Goal: Task Accomplishment & Management: Manage account settings

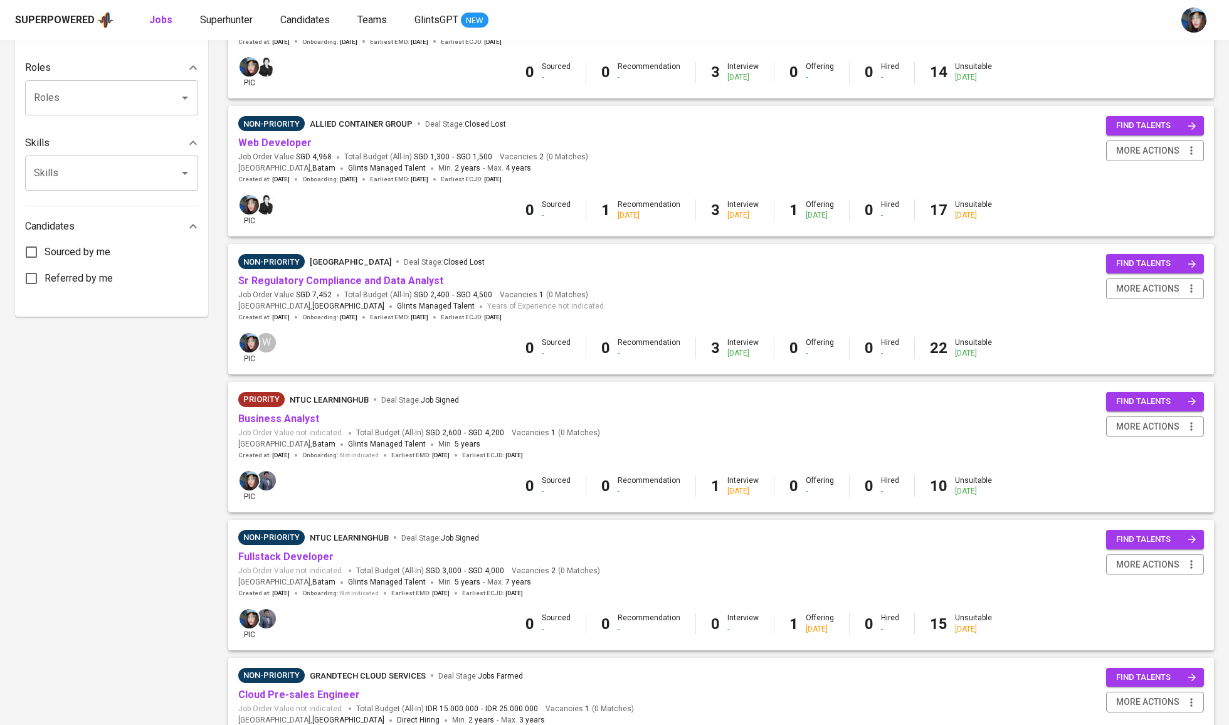
scroll to position [502, 0]
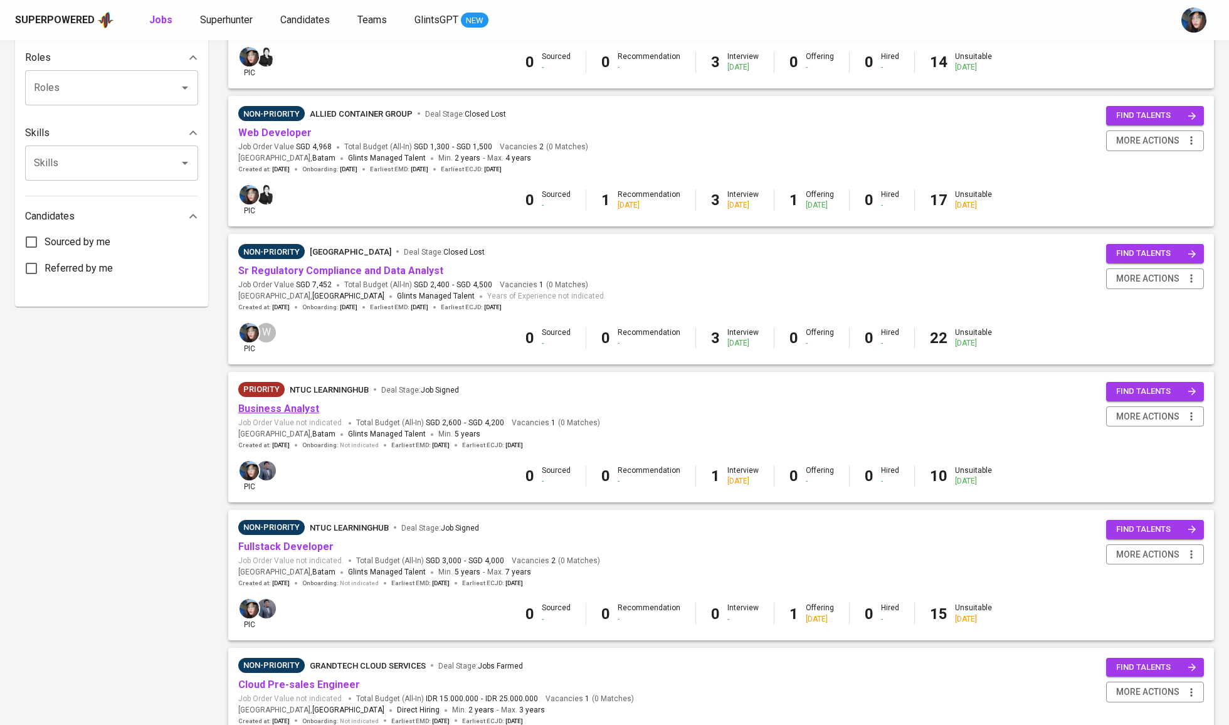
click at [302, 403] on link "Business Analyst" at bounding box center [278, 409] width 81 height 12
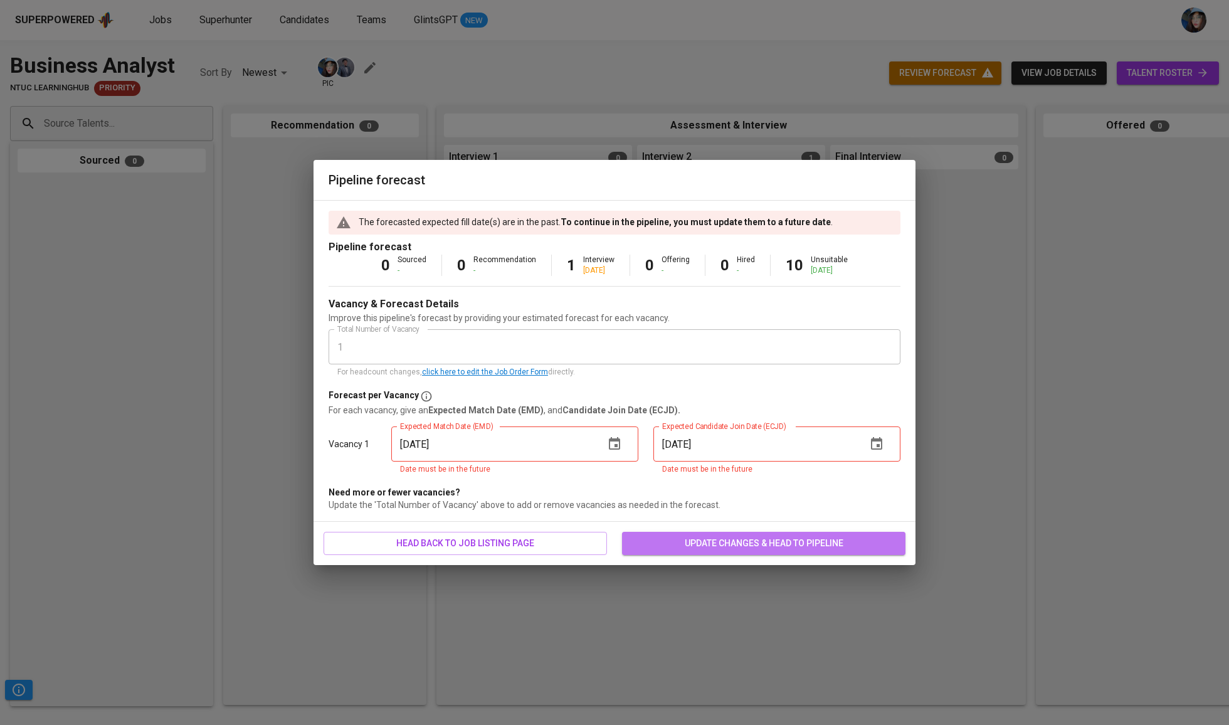
click at [804, 532] on button "update changes & head to pipeline" at bounding box center [763, 543] width 283 height 23
click at [587, 448] on input "09/08/2025" at bounding box center [492, 443] width 203 height 35
click at [625, 449] on button "button" at bounding box center [615, 444] width 30 height 30
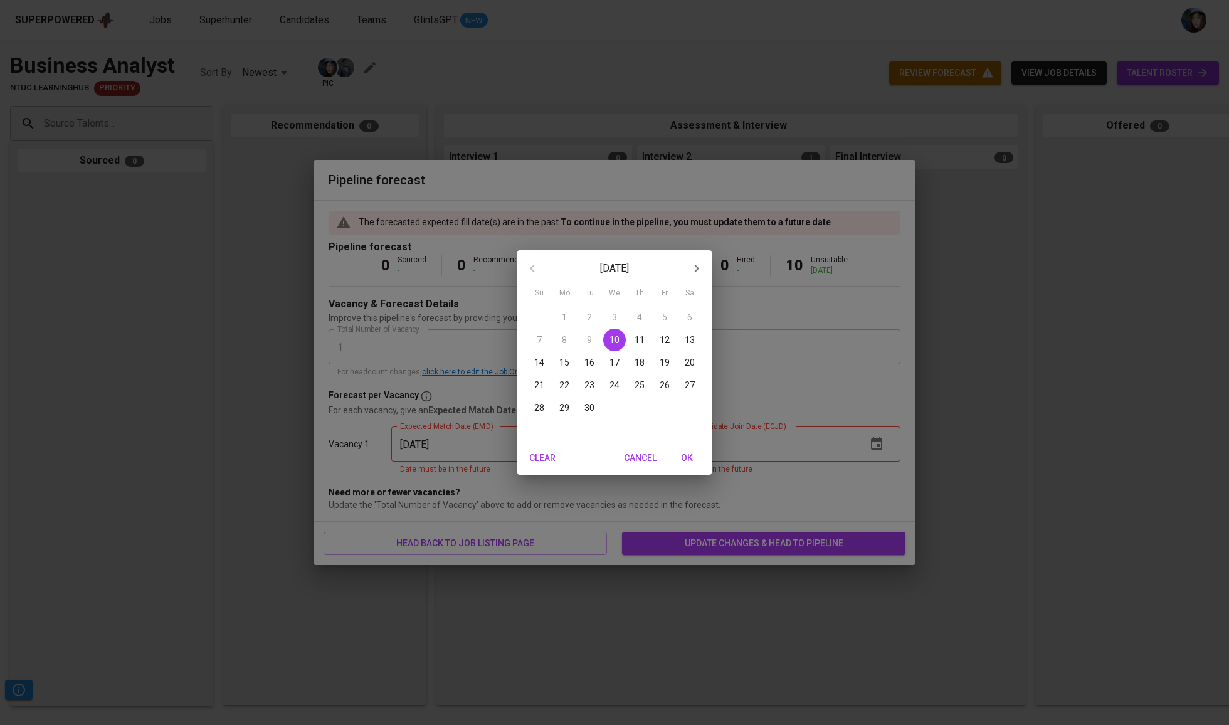
click at [695, 271] on icon "button" at bounding box center [696, 268] width 15 height 15
click at [665, 408] on p "31" at bounding box center [665, 407] width 10 height 13
type input "10/31/2025"
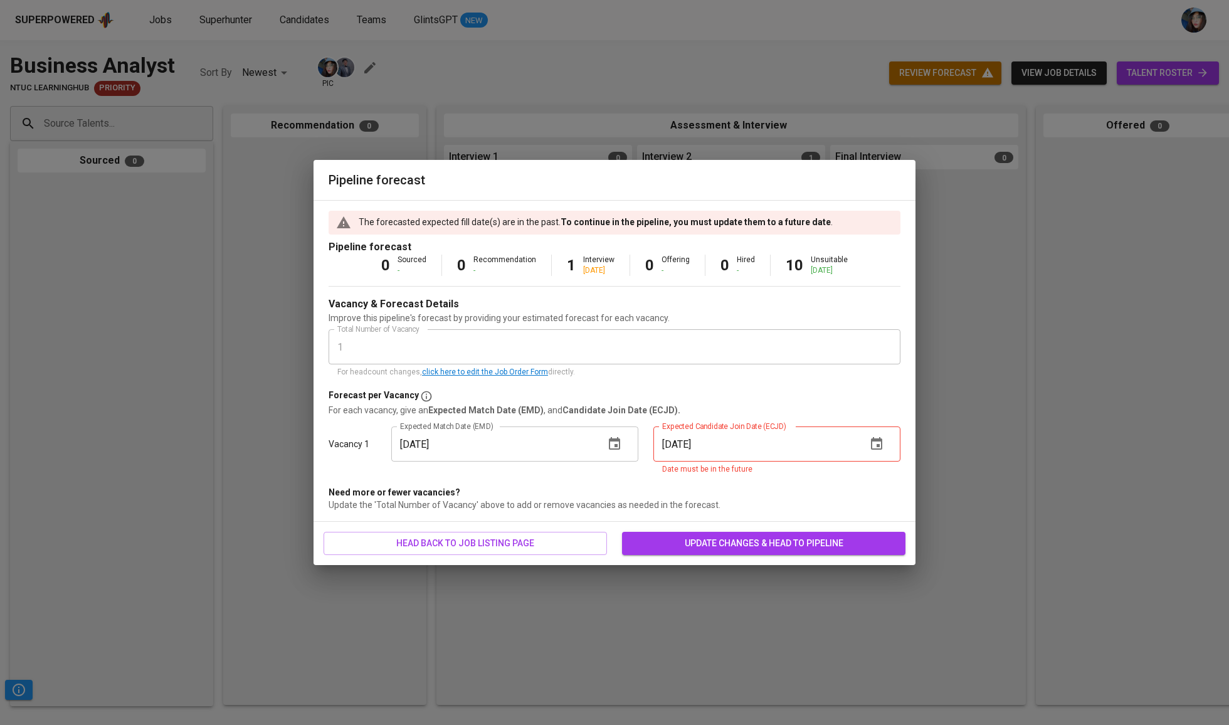
click at [889, 439] on button "button" at bounding box center [877, 444] width 30 height 30
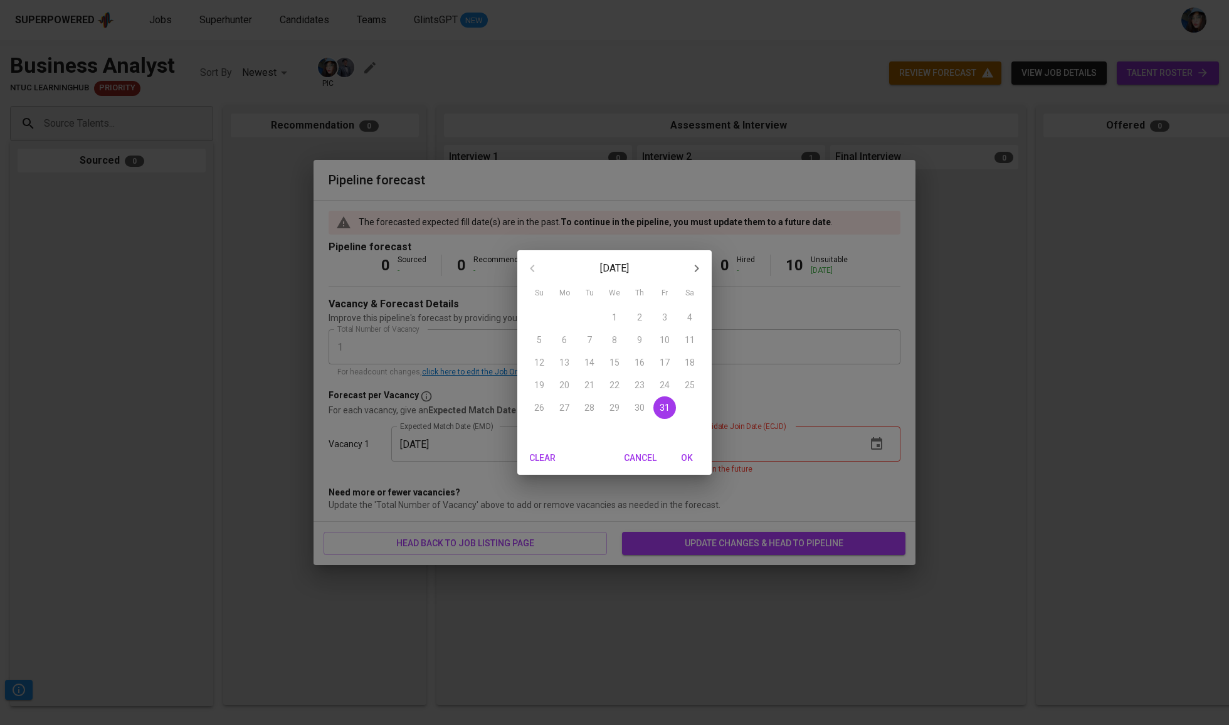
click at [705, 270] on button "button" at bounding box center [697, 268] width 30 height 30
click at [544, 433] on span "30" at bounding box center [539, 430] width 23 height 13
type input "11/30/2025"
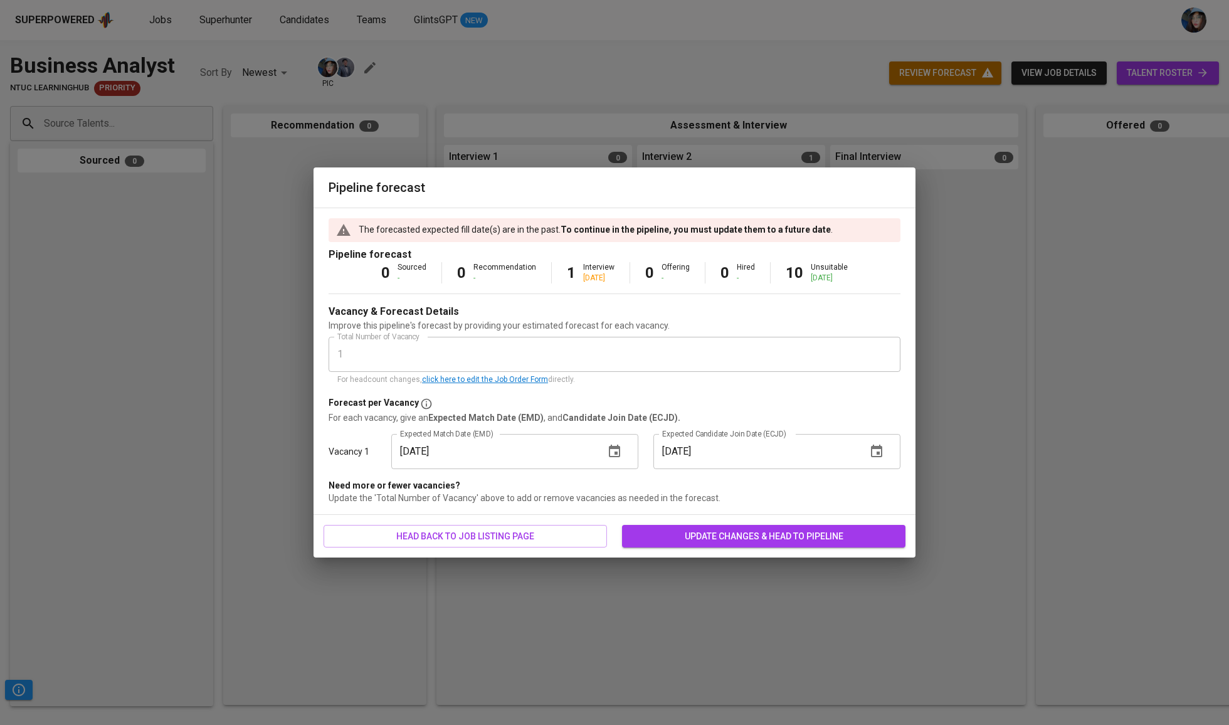
click at [776, 523] on div "head back to job listing page update changes & head to pipeline" at bounding box center [615, 536] width 602 height 43
click at [789, 528] on button "update changes & head to pipeline" at bounding box center [763, 536] width 283 height 23
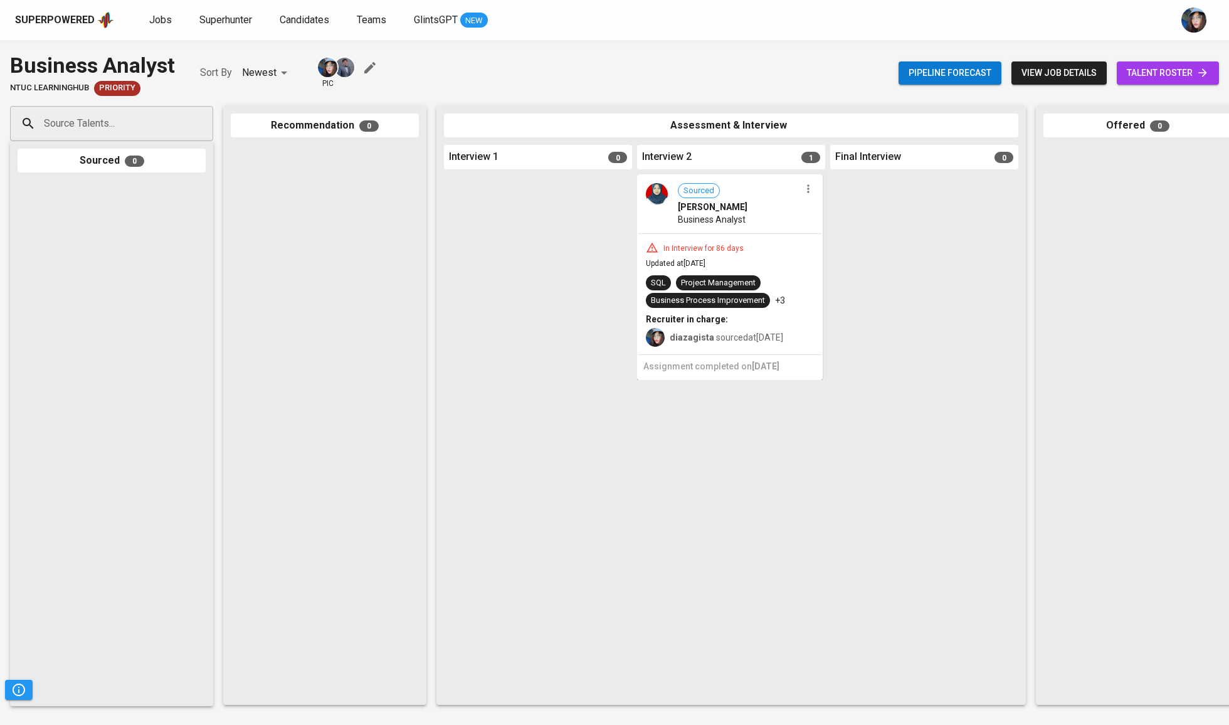
click at [1187, 75] on span "talent roster" at bounding box center [1168, 73] width 82 height 16
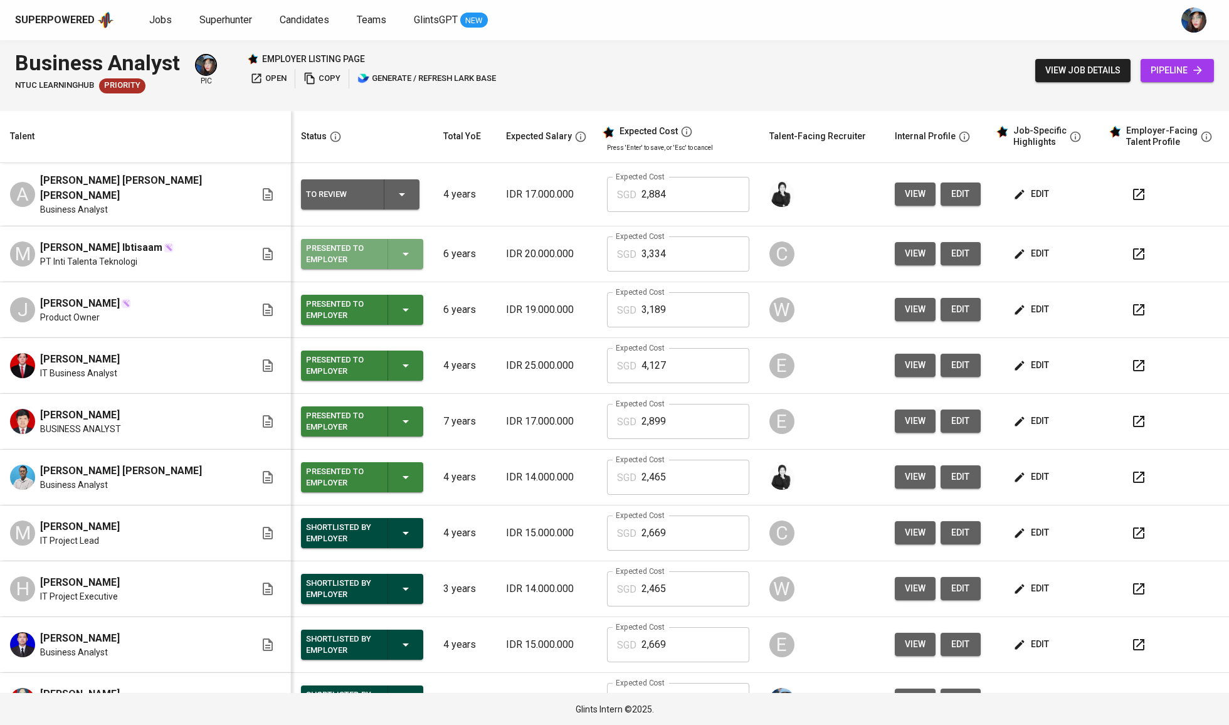
click at [398, 254] on icon "button" at bounding box center [405, 253] width 15 height 15
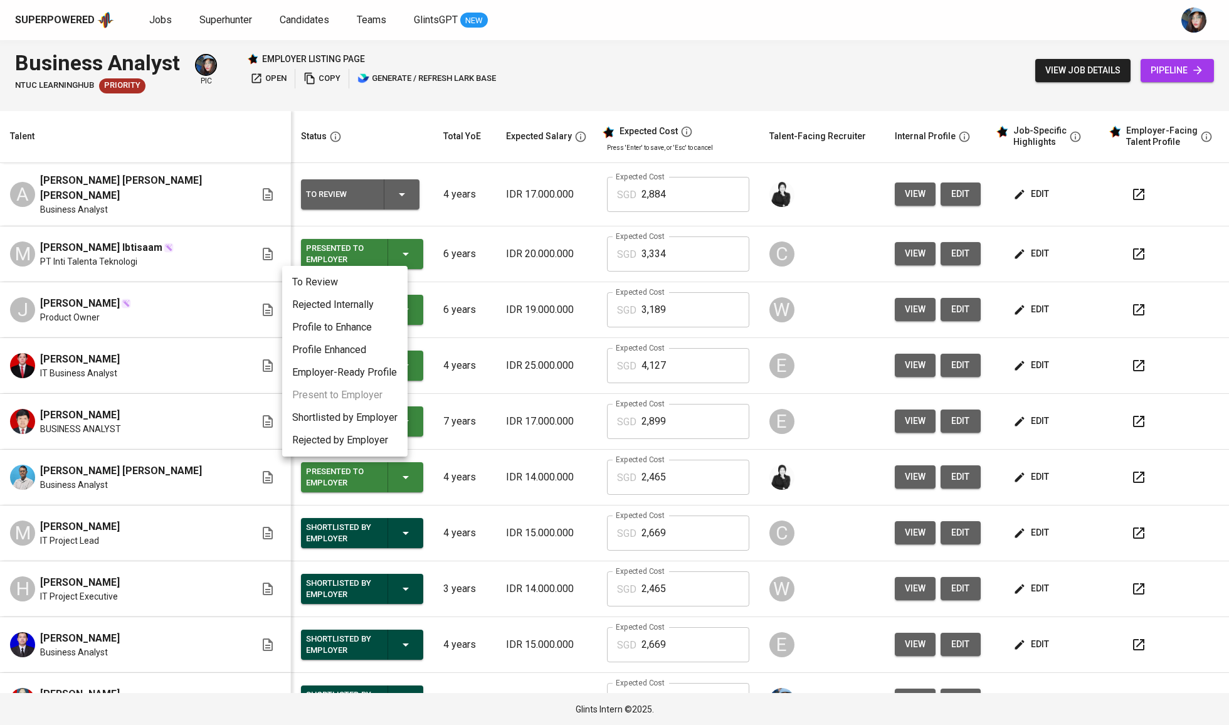
click at [388, 297] on li "Rejected Internally" at bounding box center [344, 304] width 125 height 23
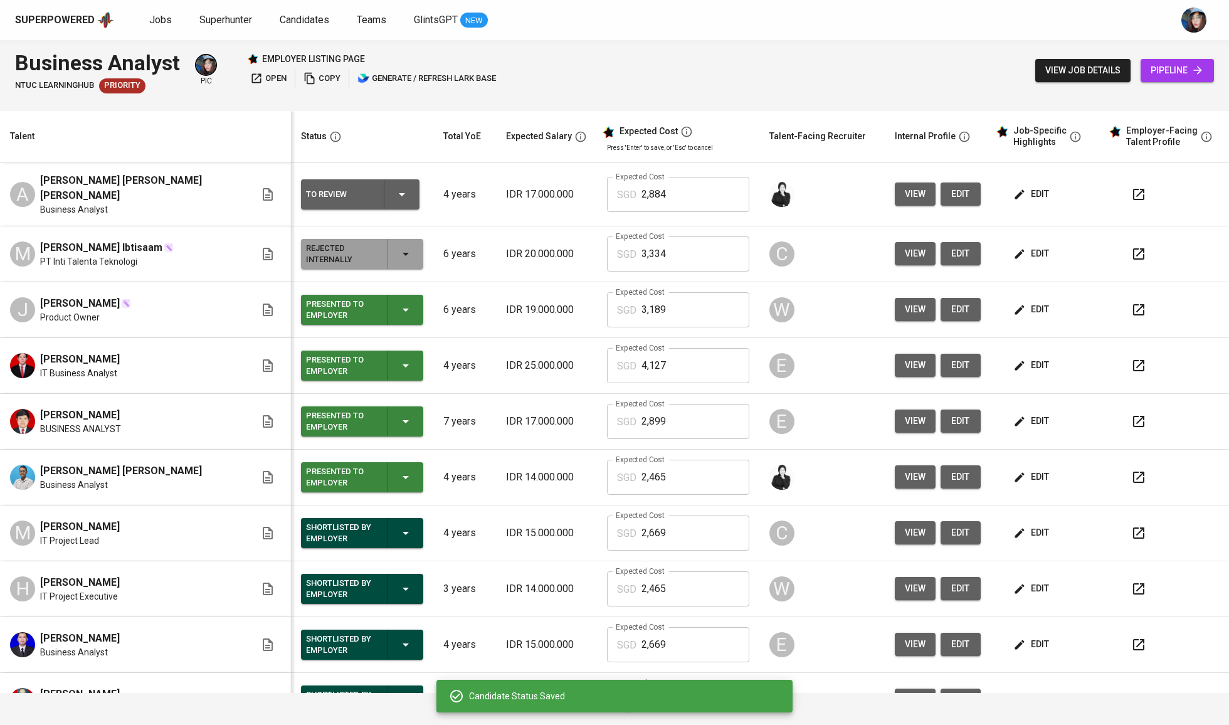
click at [398, 302] on icon "button" at bounding box center [405, 309] width 15 height 15
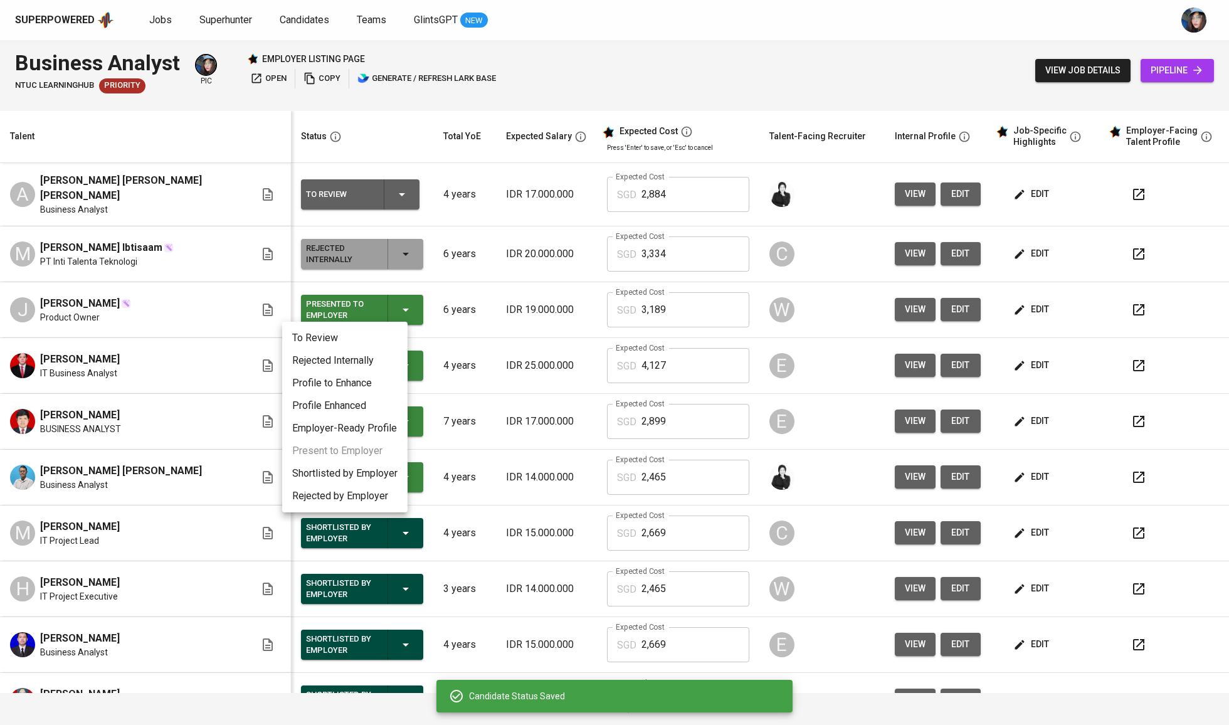
click at [390, 354] on li "Rejected Internally" at bounding box center [344, 360] width 125 height 23
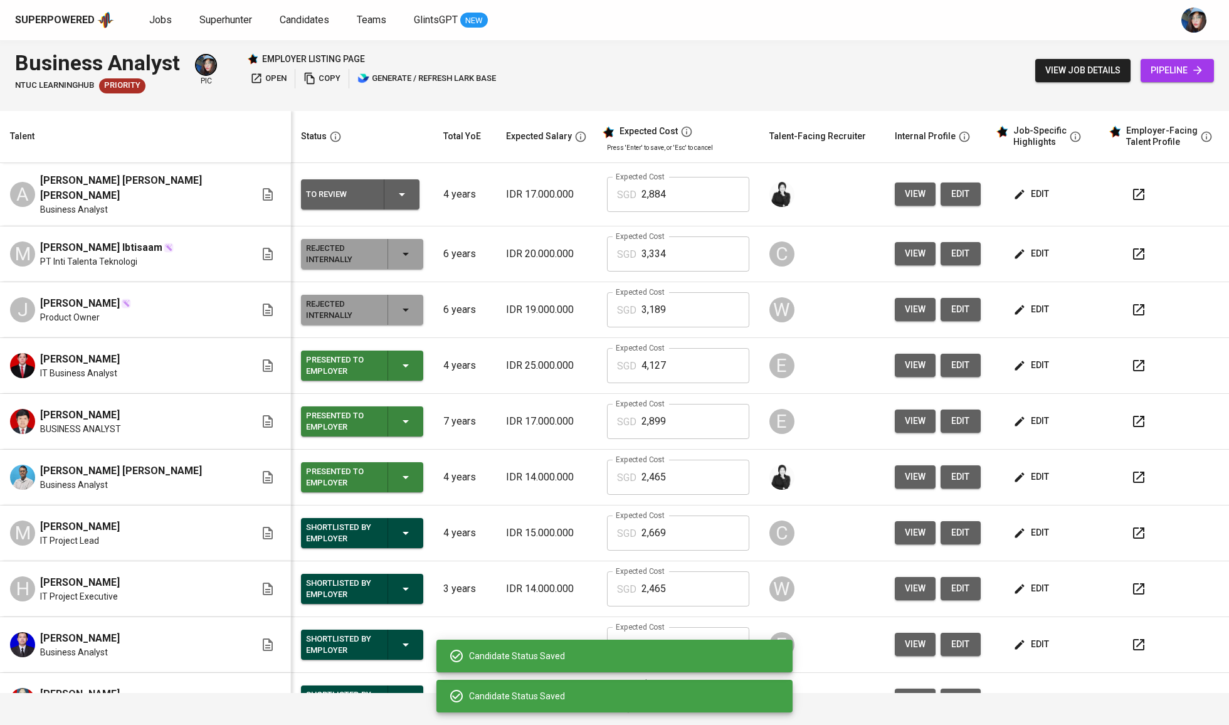
click at [398, 358] on icon "button" at bounding box center [405, 365] width 15 height 15
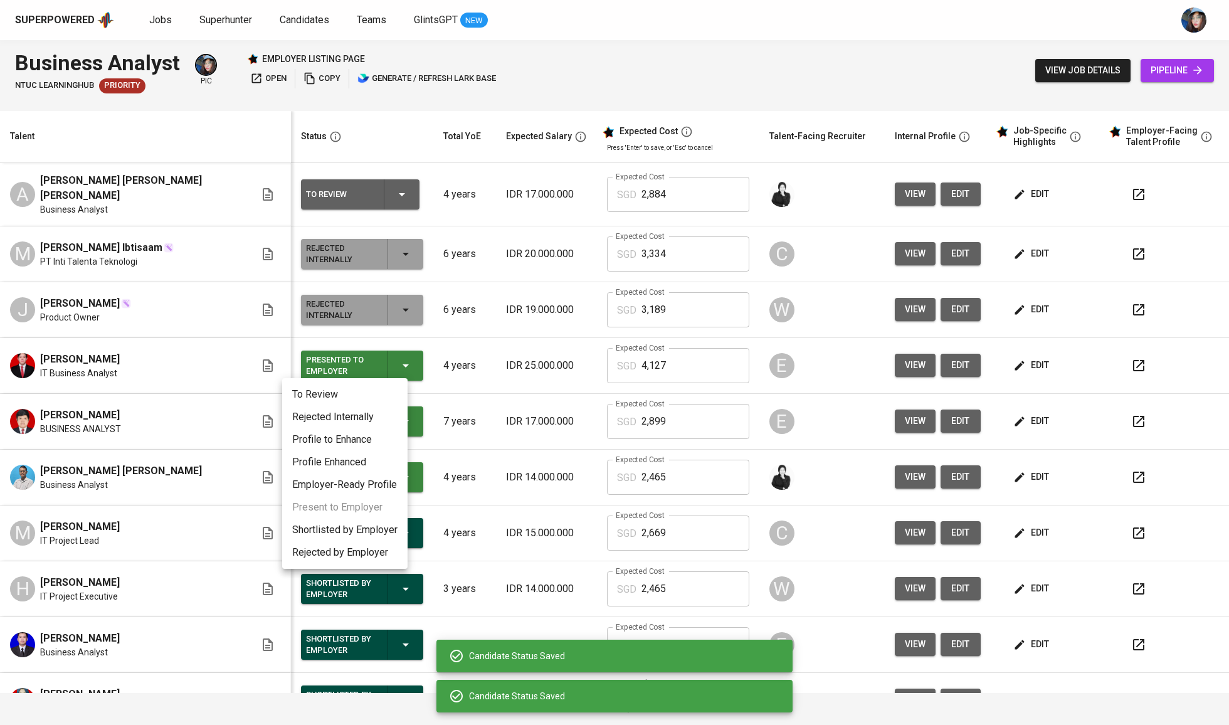
click at [389, 414] on li "Rejected Internally" at bounding box center [344, 417] width 125 height 23
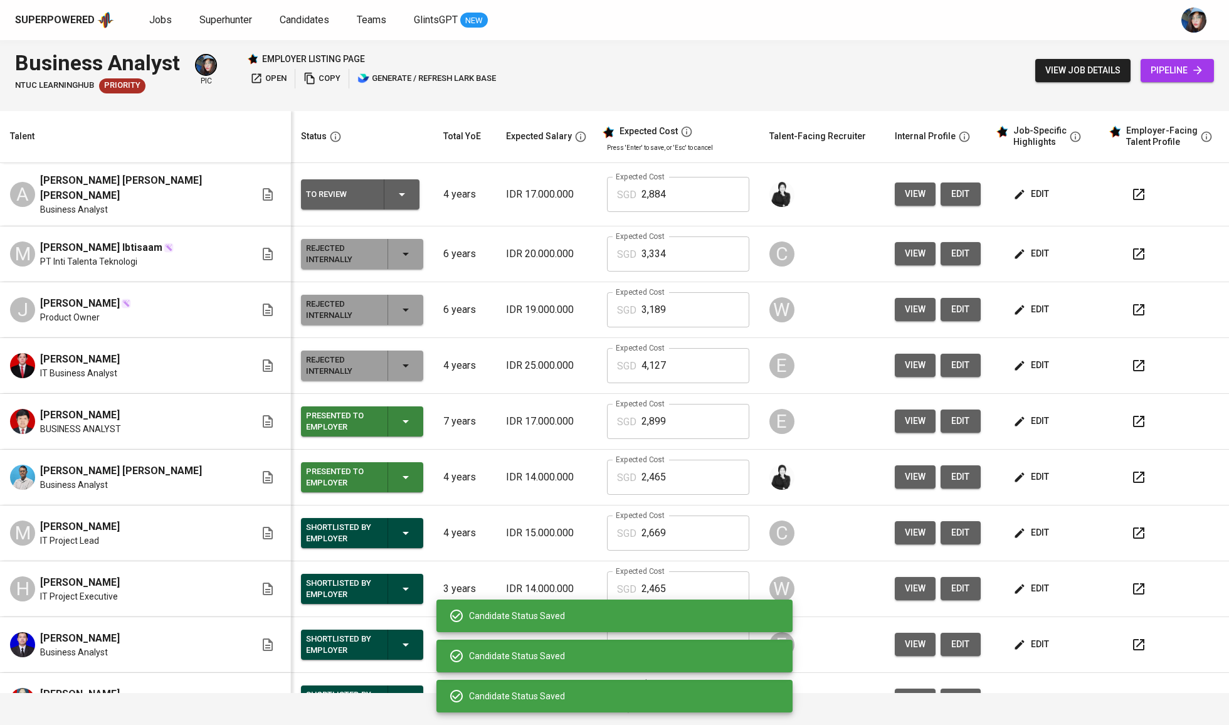
click at [398, 414] on icon "button" at bounding box center [405, 421] width 15 height 15
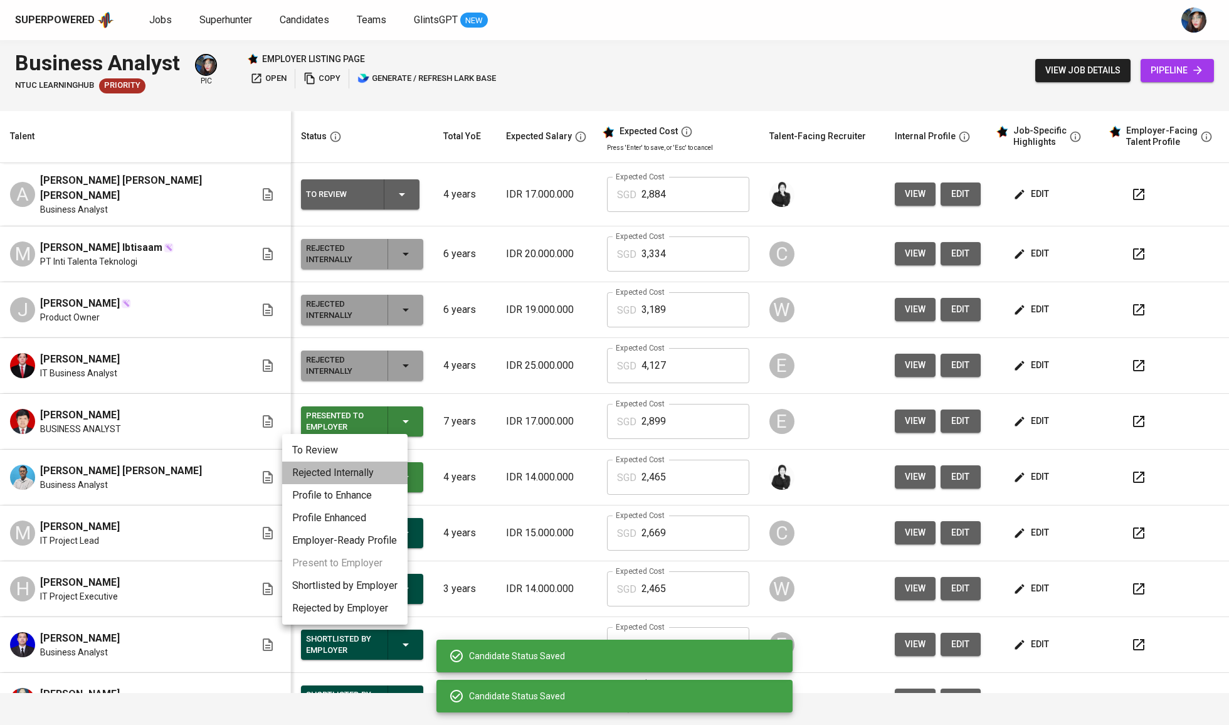
click at [387, 472] on li "Rejected Internally" at bounding box center [344, 473] width 125 height 23
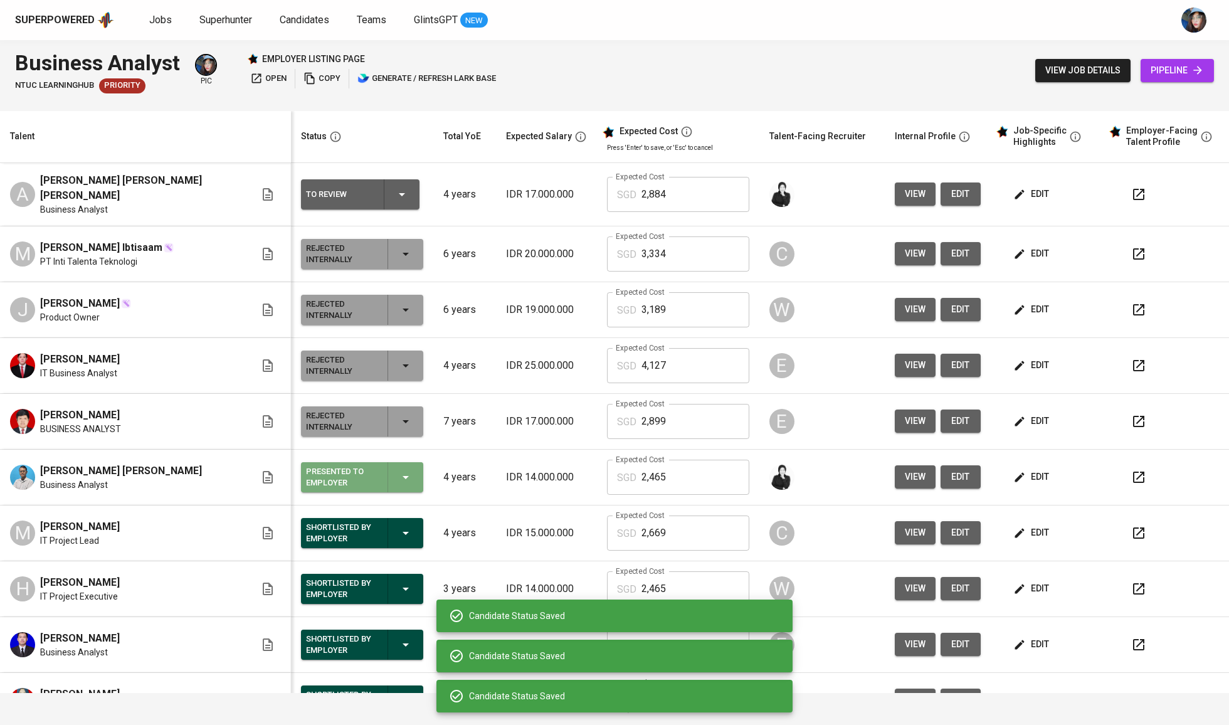
click at [398, 473] on icon "button" at bounding box center [405, 477] width 15 height 15
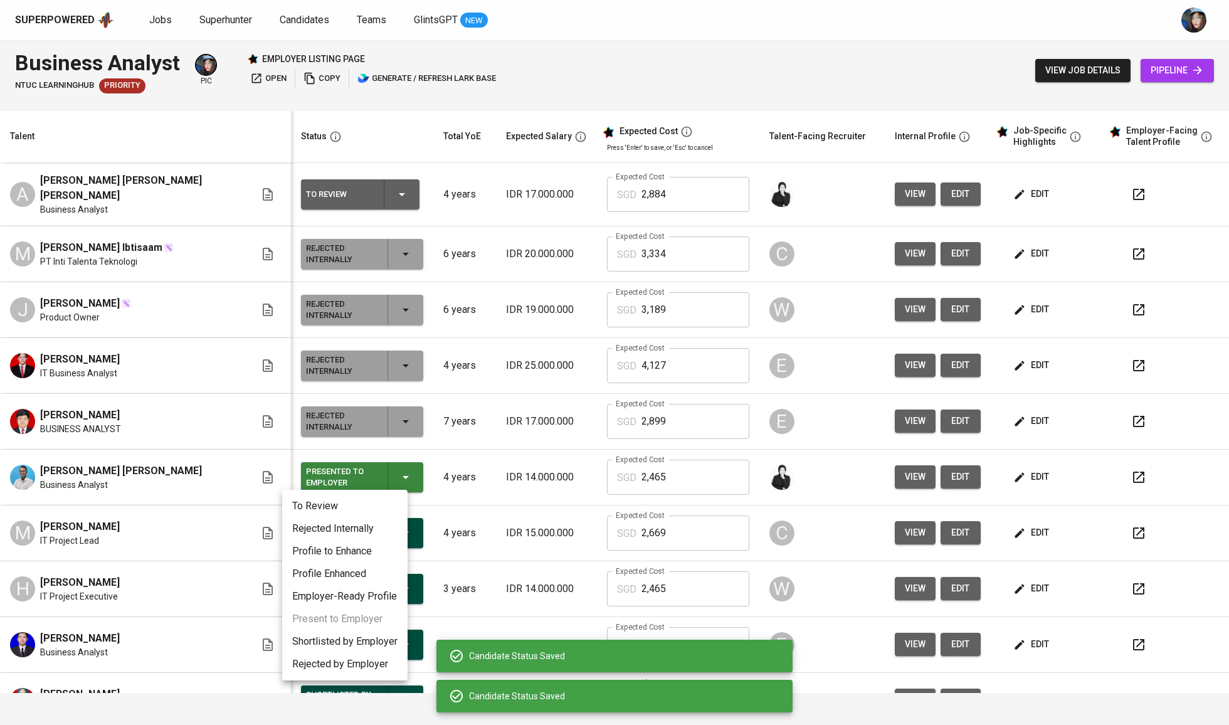
click at [381, 529] on li "Rejected Internally" at bounding box center [344, 528] width 125 height 23
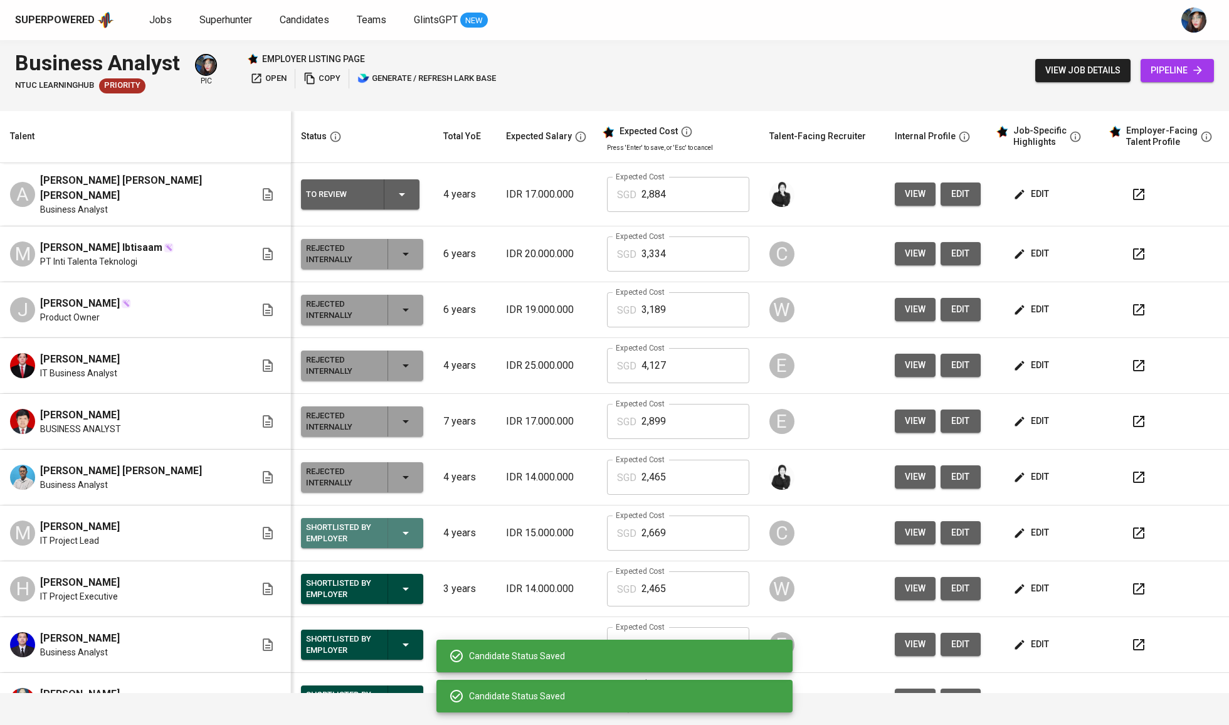
click at [394, 542] on div "Shortlisted by Employer" at bounding box center [362, 533] width 112 height 30
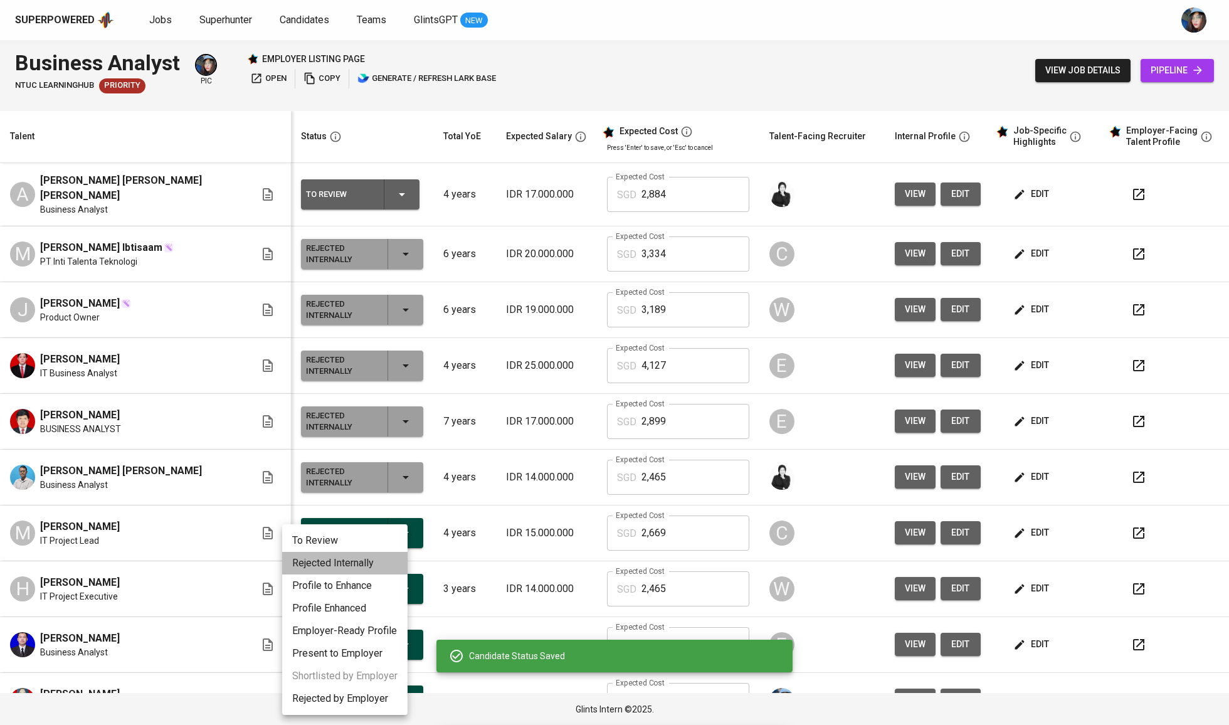
click at [387, 564] on li "Rejected Internally" at bounding box center [344, 563] width 125 height 23
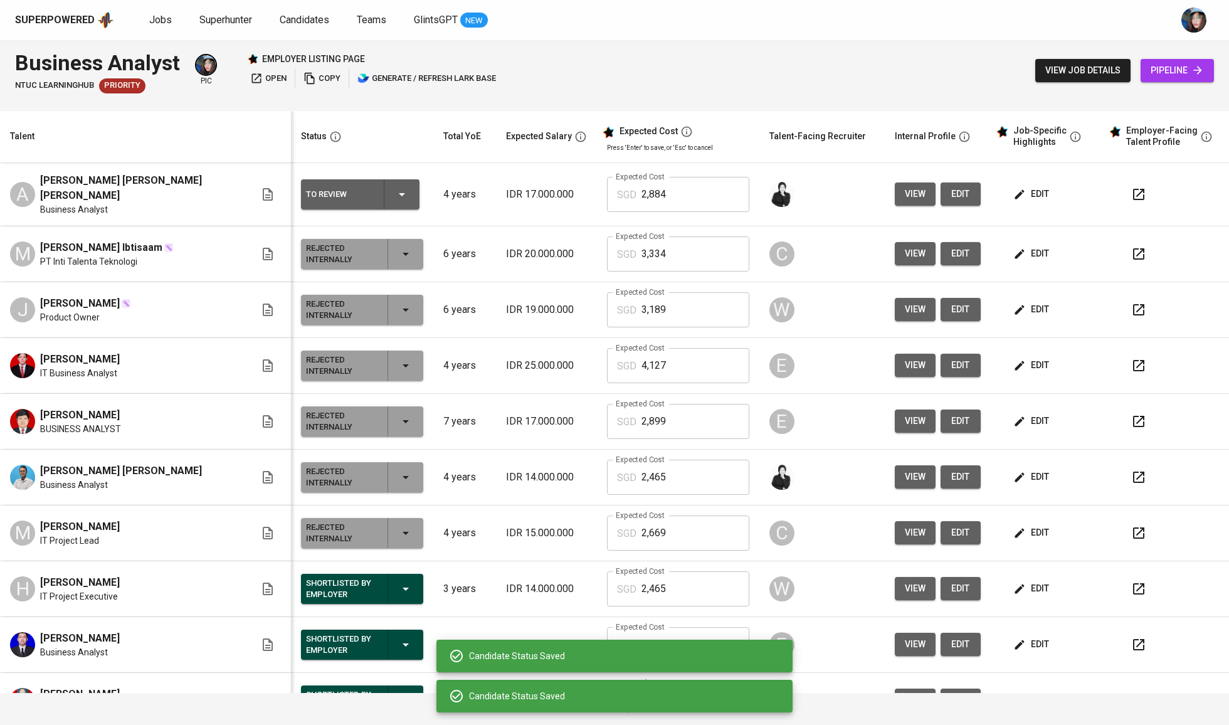
click at [398, 581] on icon "button" at bounding box center [405, 588] width 15 height 15
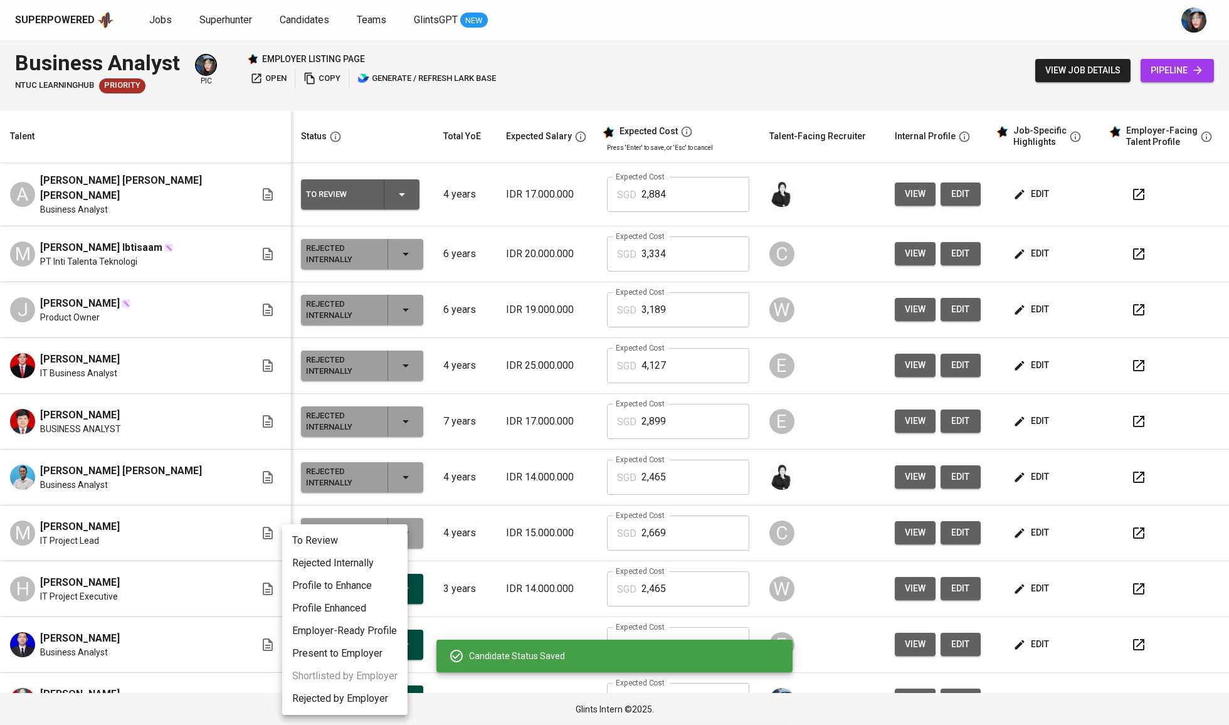
click at [381, 549] on li "To Review" at bounding box center [344, 540] width 125 height 23
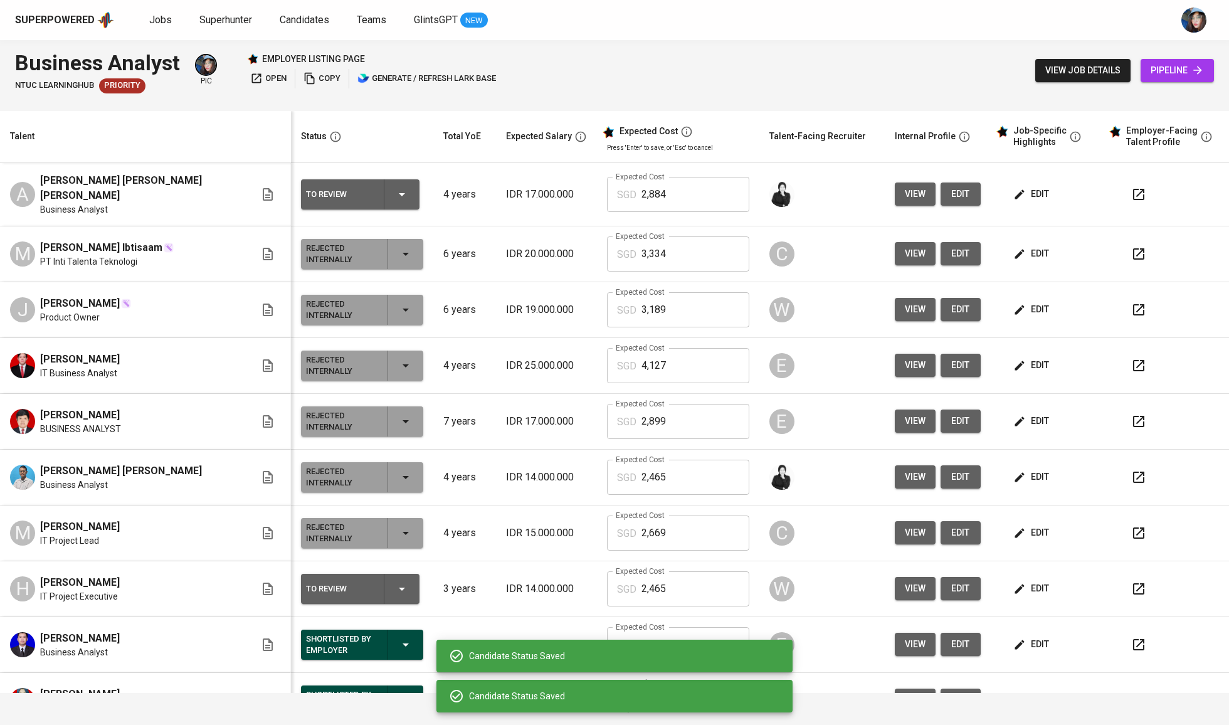
click at [394, 581] on icon "button" at bounding box center [401, 588] width 15 height 15
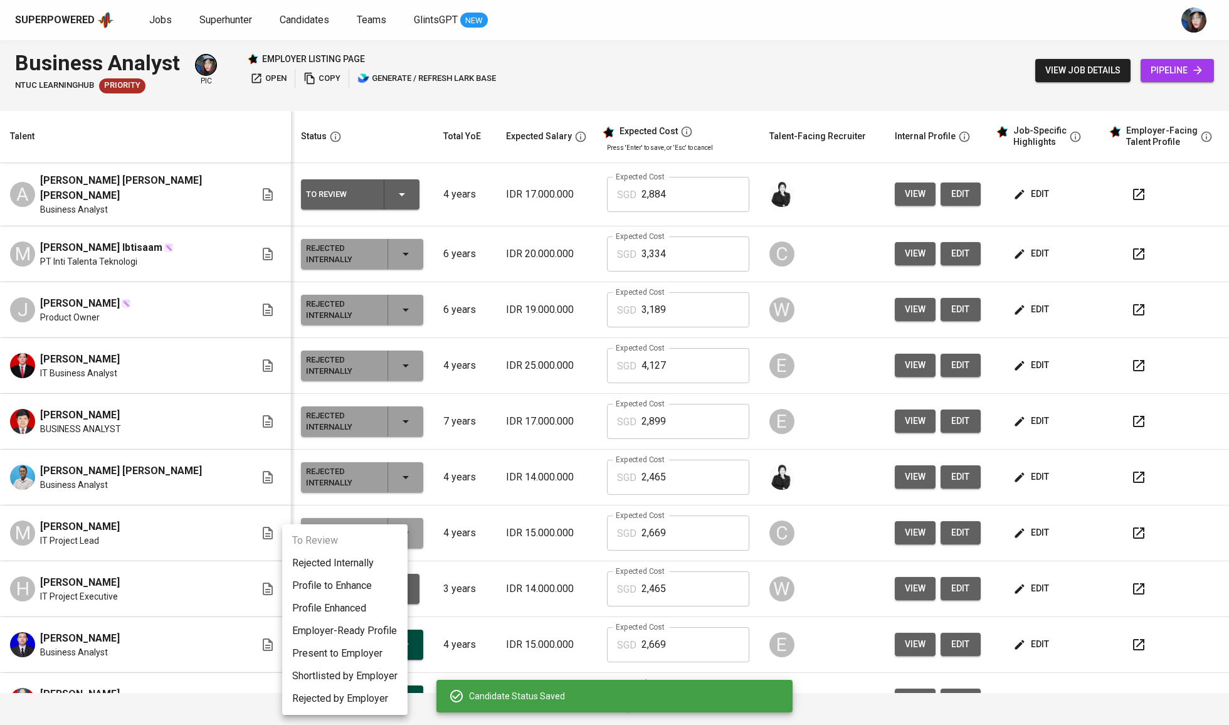
click at [379, 568] on li "Rejected Internally" at bounding box center [344, 563] width 125 height 23
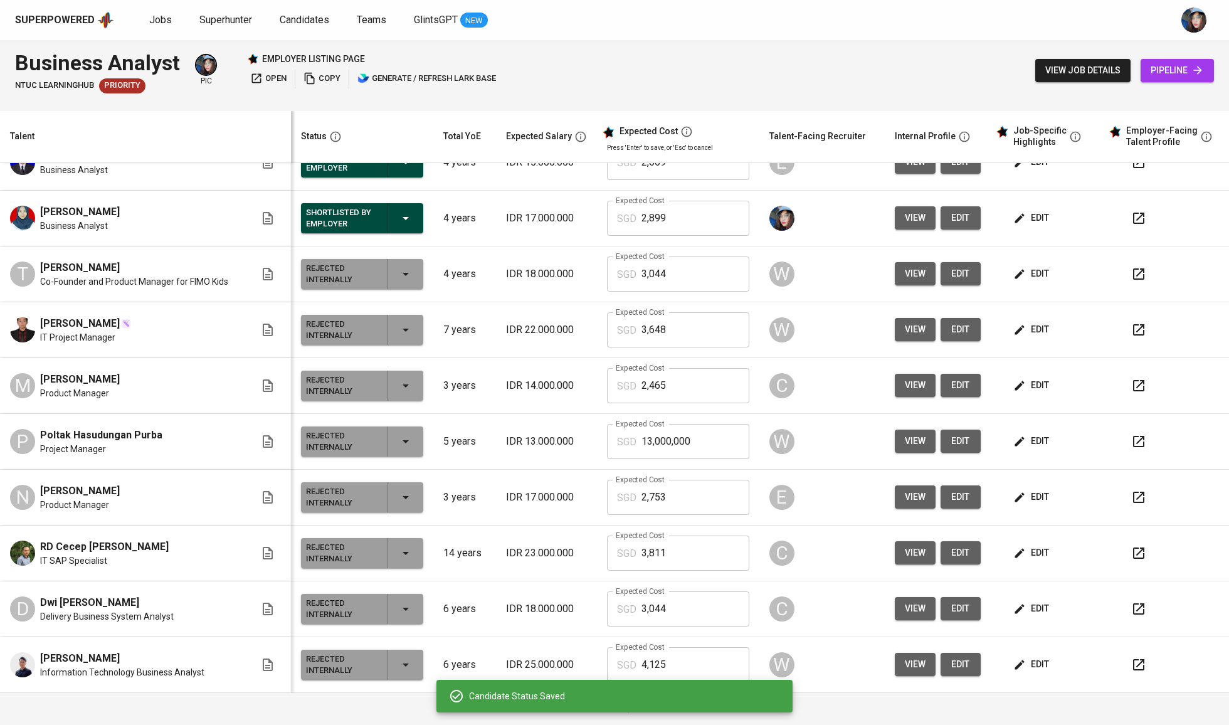
scroll to position [485, 0]
click at [398, 214] on icon "button" at bounding box center [405, 218] width 15 height 15
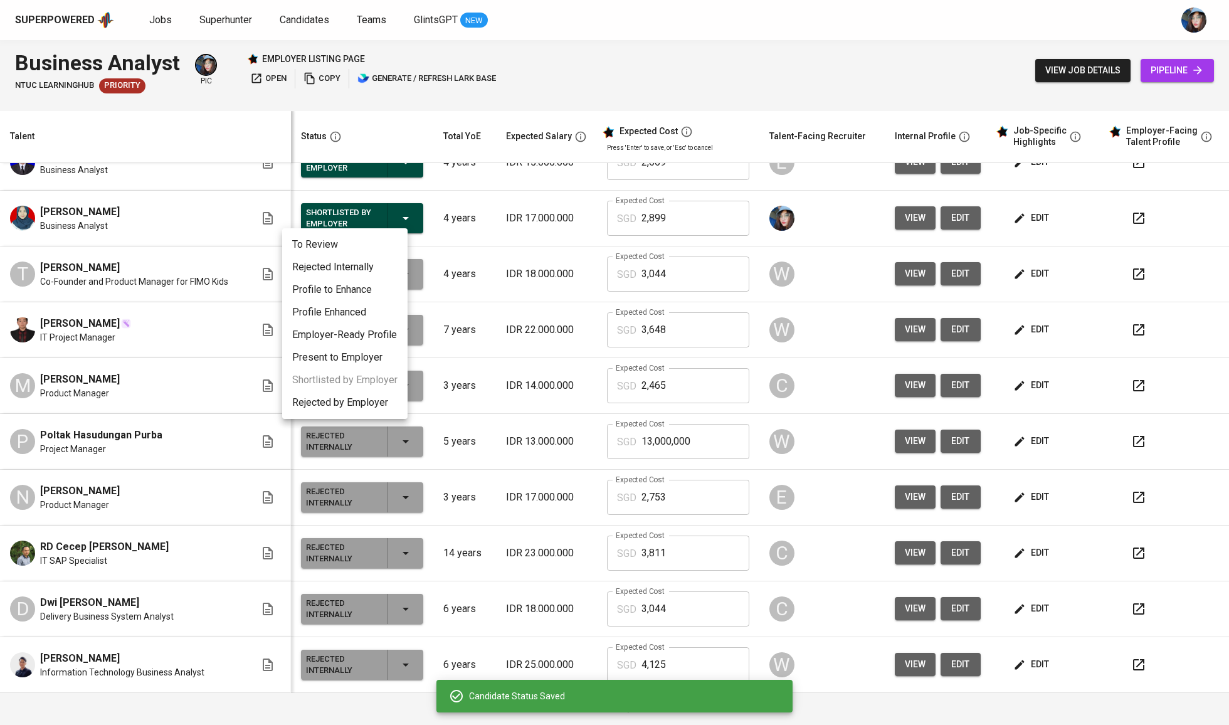
click at [525, 246] on div at bounding box center [614, 362] width 1229 height 725
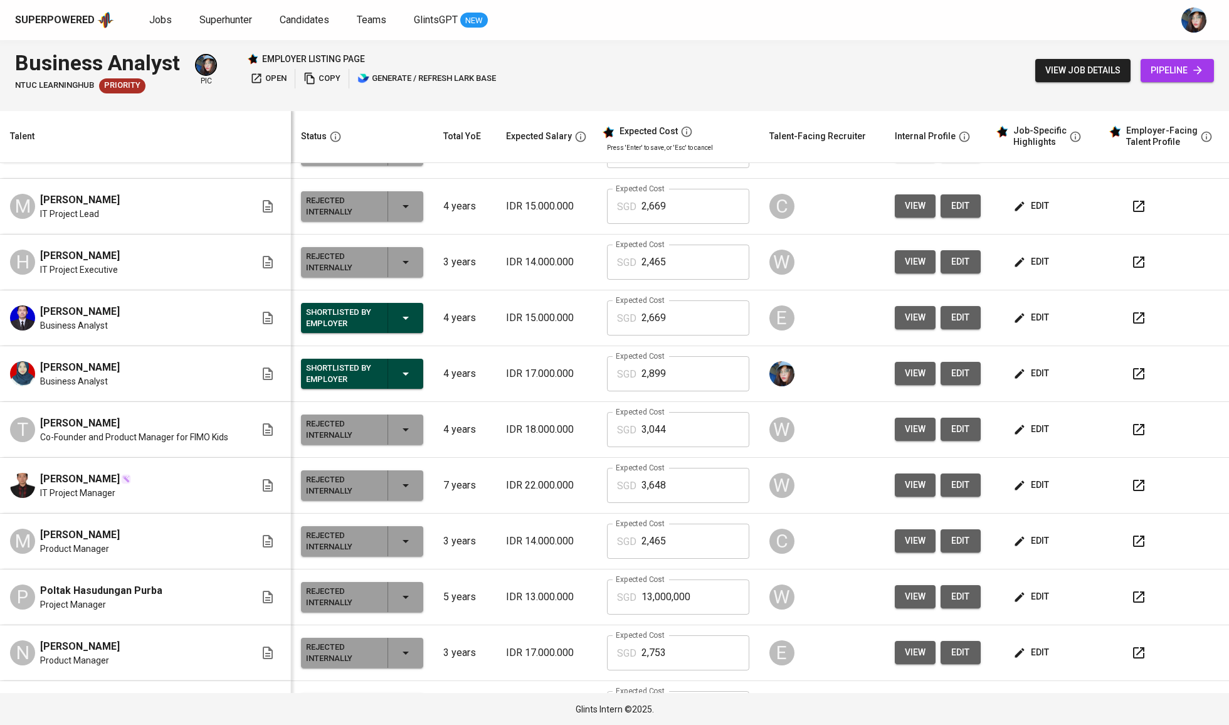
scroll to position [316, 0]
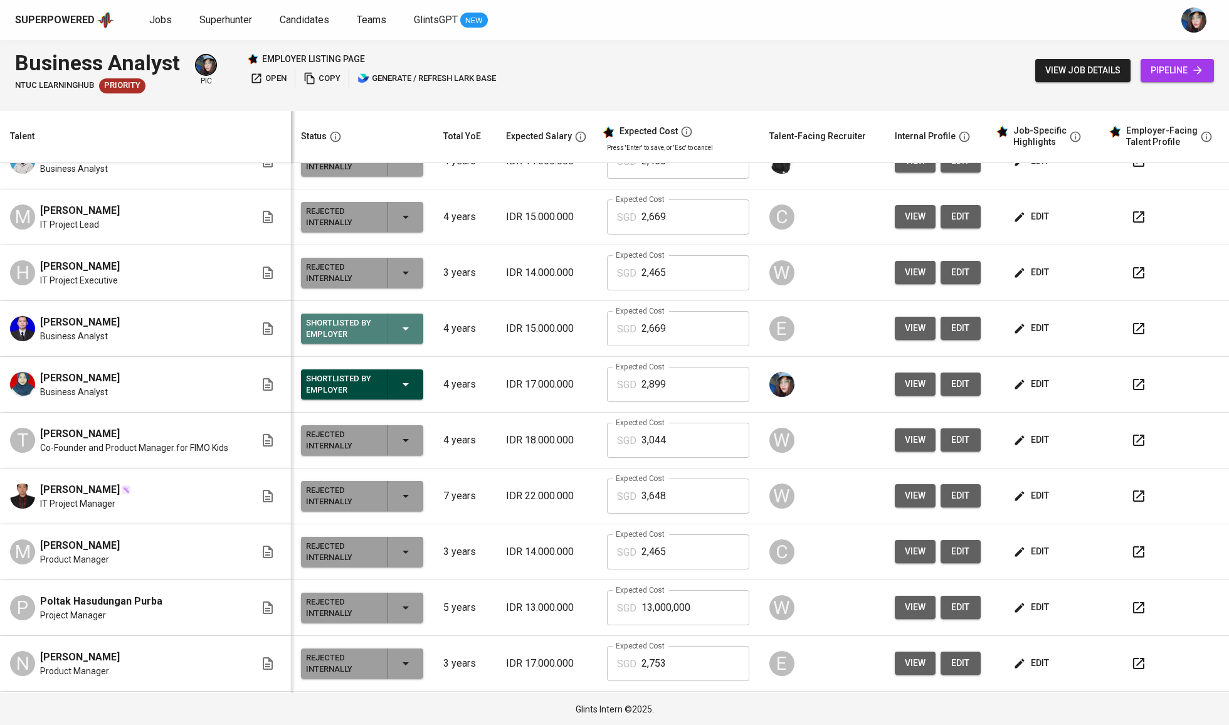
click at [399, 337] on div "Shortlisted by Employer" at bounding box center [362, 329] width 112 height 30
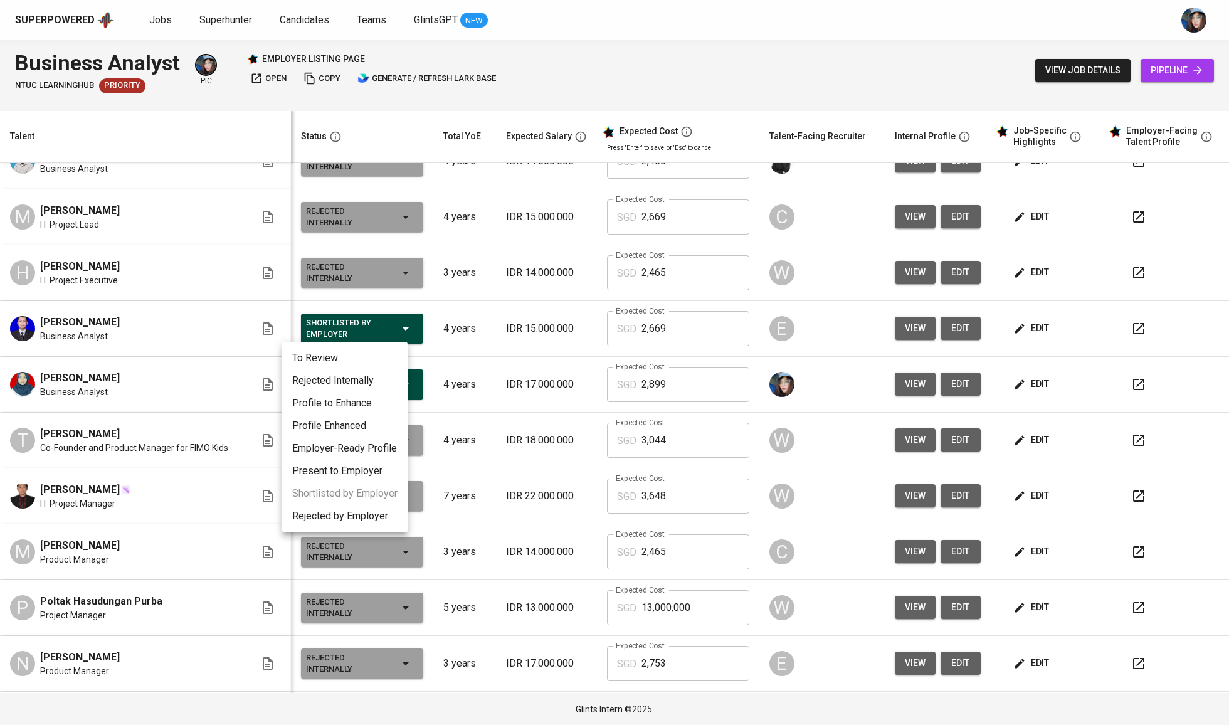
click at [365, 384] on li "Rejected Internally" at bounding box center [344, 380] width 125 height 23
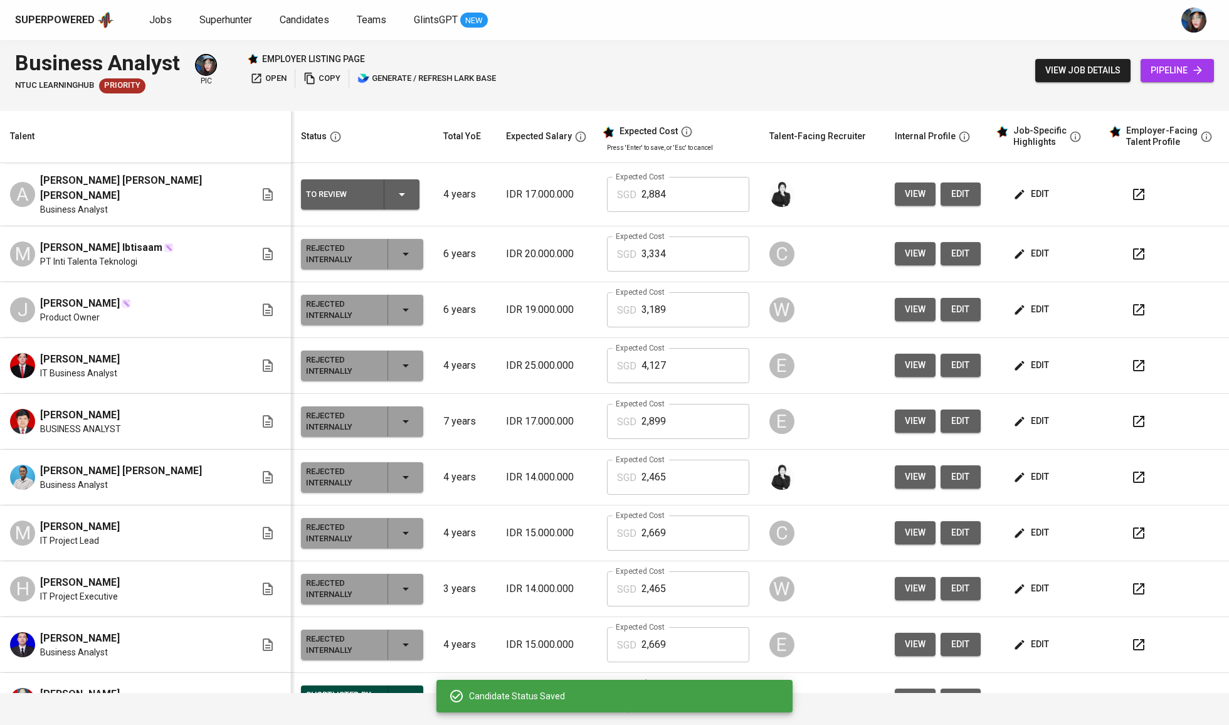
scroll to position [0, 0]
click at [1024, 176] on td "edit" at bounding box center [1047, 194] width 113 height 63
click at [1029, 196] on span "edit" at bounding box center [1032, 194] width 33 height 16
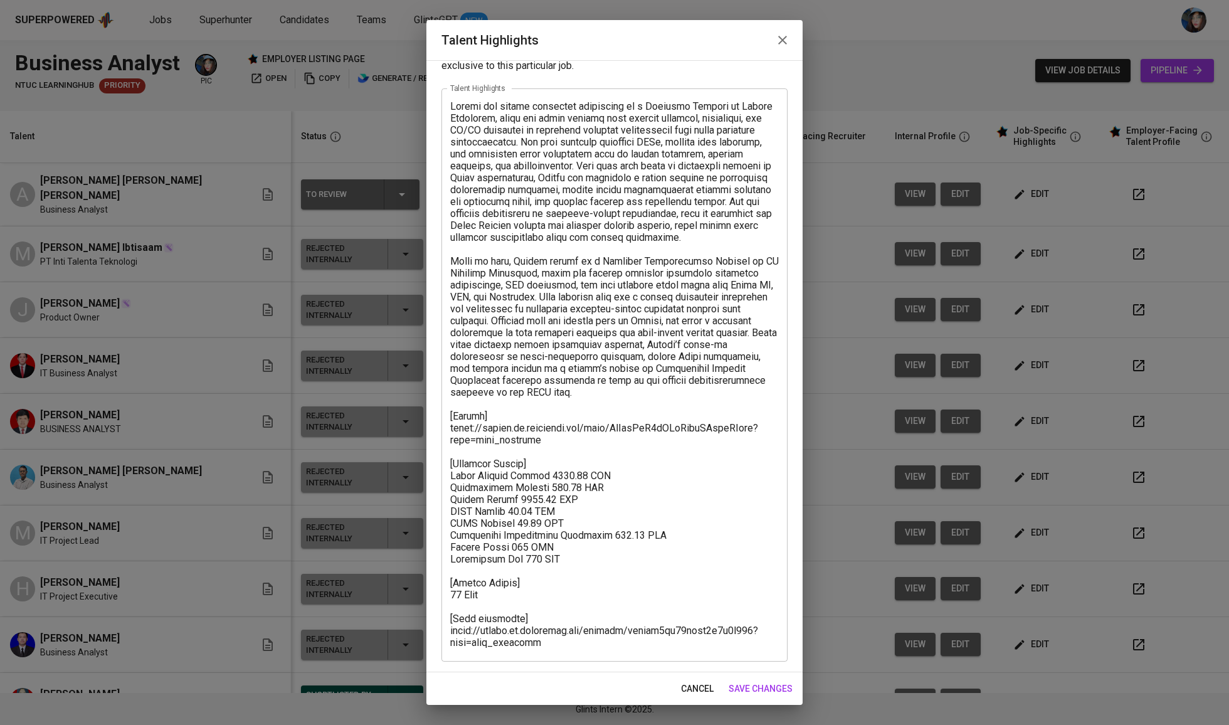
scroll to position [43, 0]
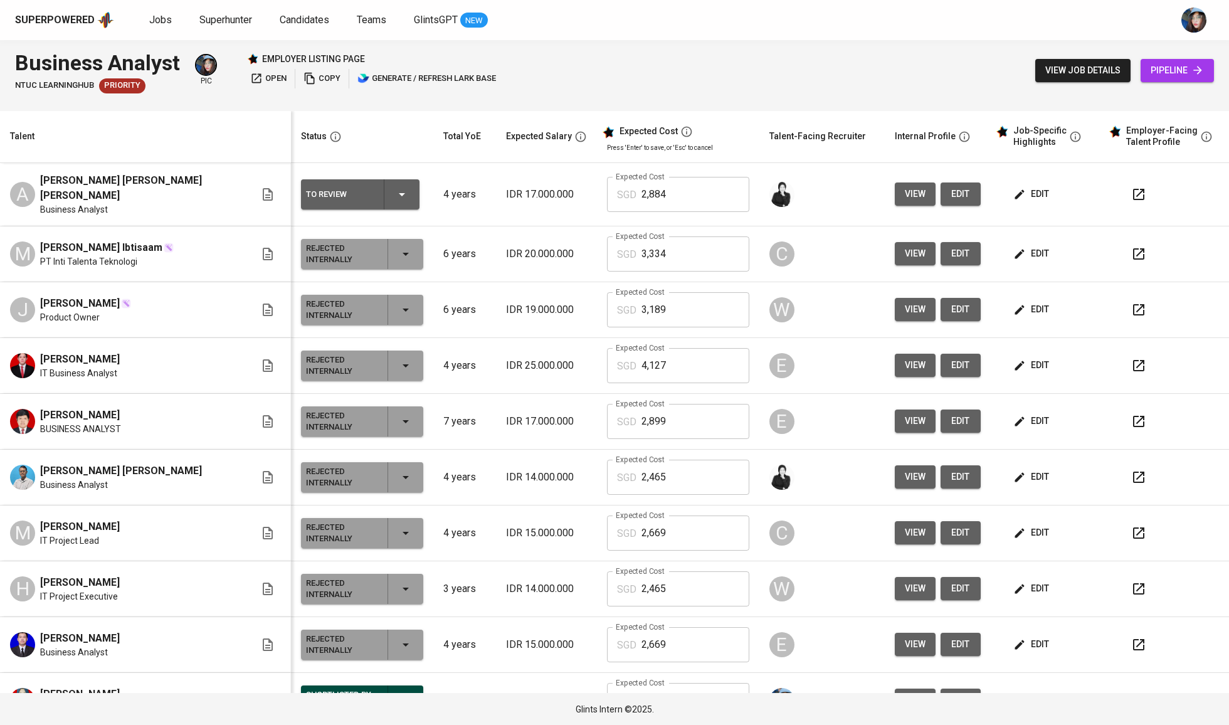
click at [1017, 186] on span "edit" at bounding box center [1032, 194] width 33 height 16
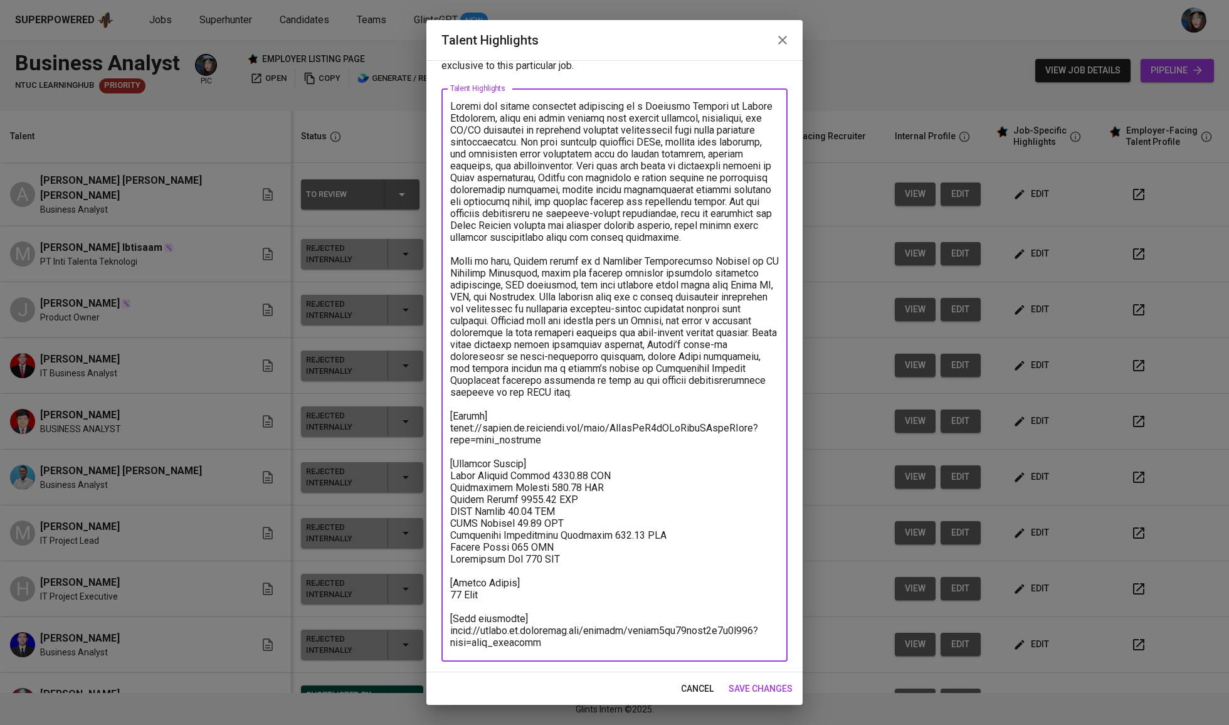
drag, startPoint x: 545, startPoint y: 635, endPoint x: 439, endPoint y: 603, distance: 110.7
click at [439, 603] on div "Enhance the Talent's profile by adding highlights relevant to this job - accomp…" at bounding box center [614, 366] width 376 height 612
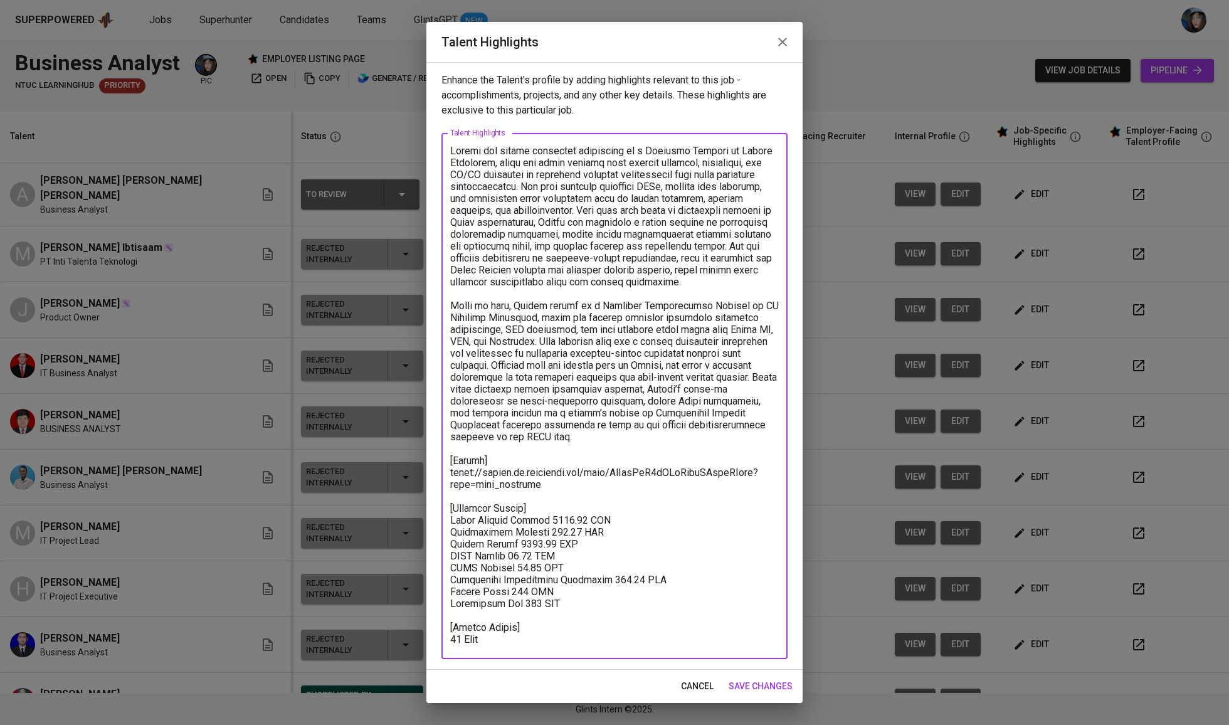
scroll to position [0, 0]
type textarea "Audrey has gained practical experience as a Business Analyst at Blibli Indonesi…"
click at [791, 685] on span "save changes" at bounding box center [761, 687] width 64 height 16
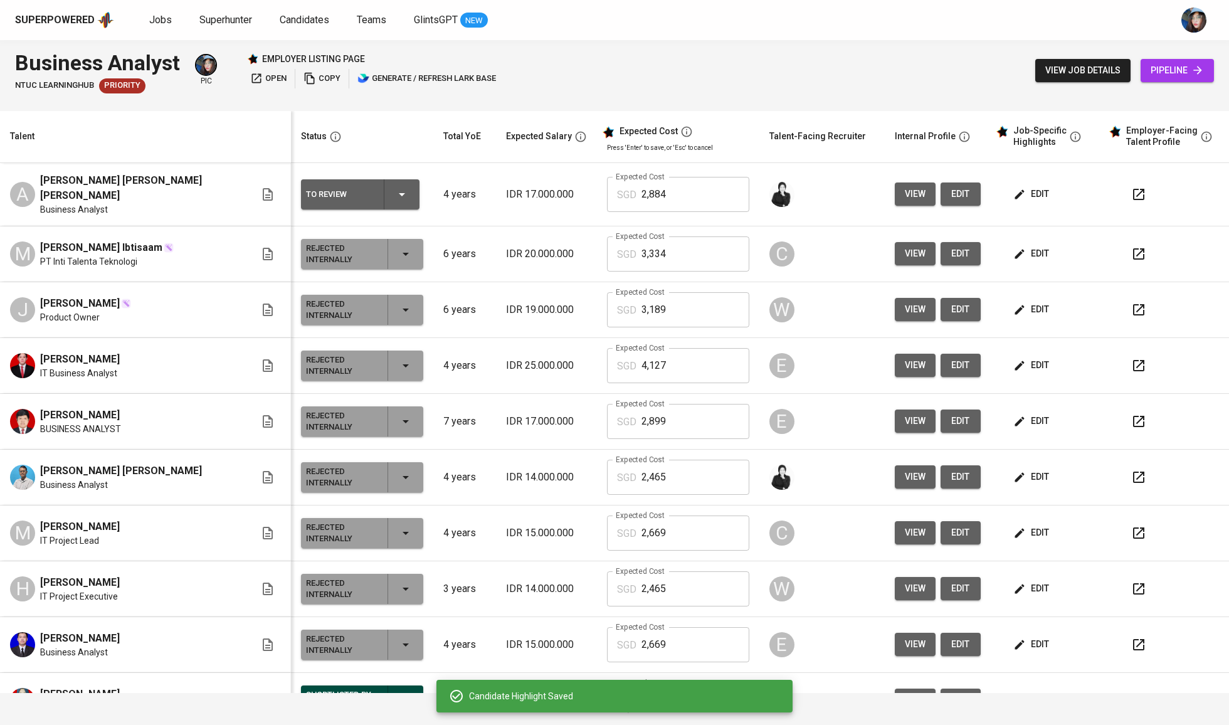
click at [405, 186] on button "To Review" at bounding box center [360, 194] width 119 height 30
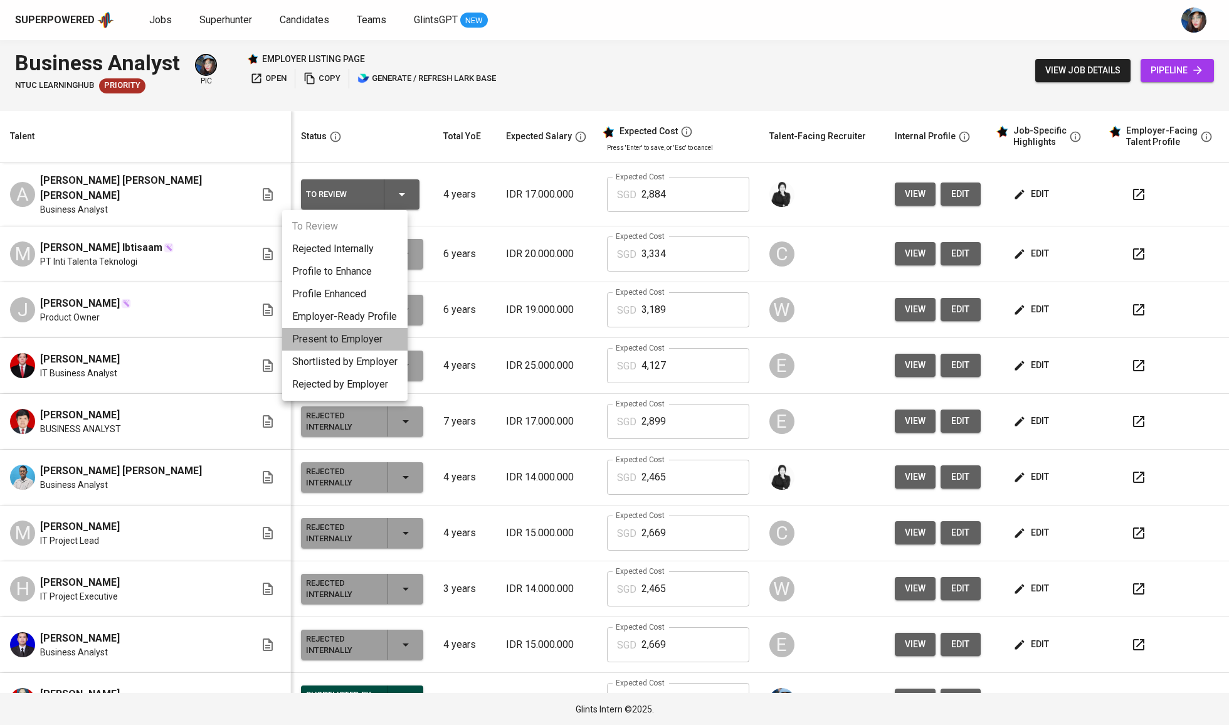
click at [366, 339] on li "Present to Employer" at bounding box center [344, 339] width 125 height 23
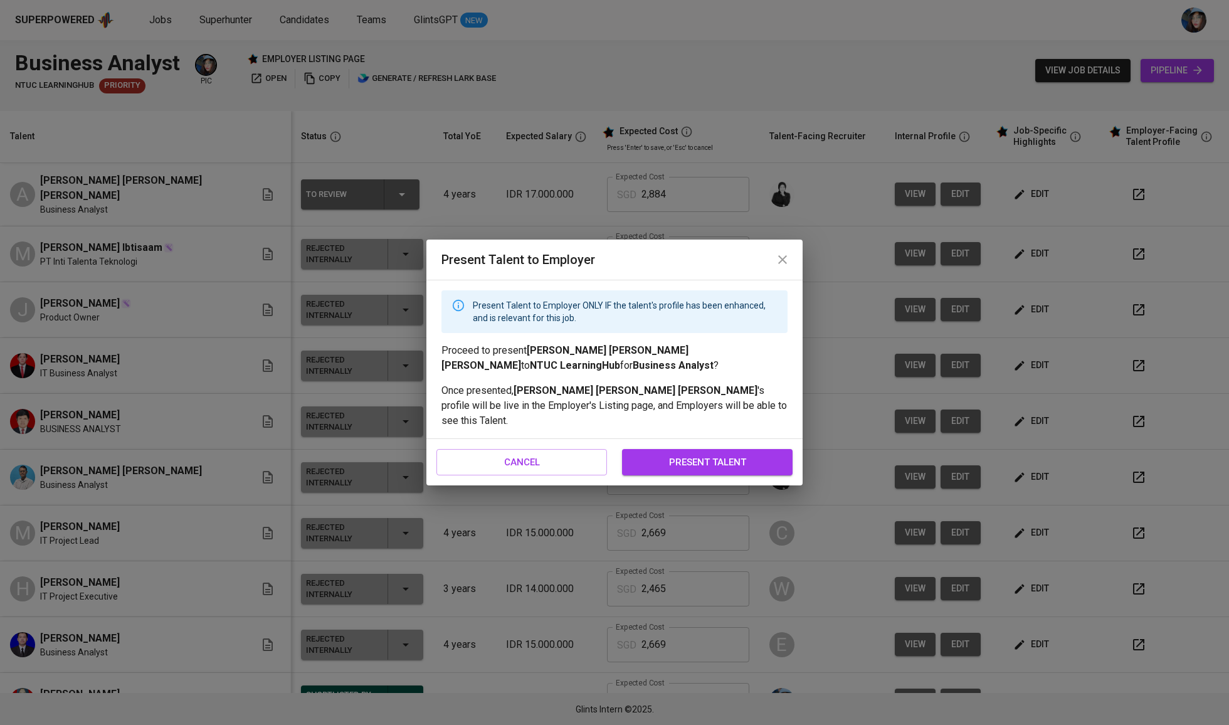
click at [734, 454] on span "present talent" at bounding box center [707, 462] width 143 height 16
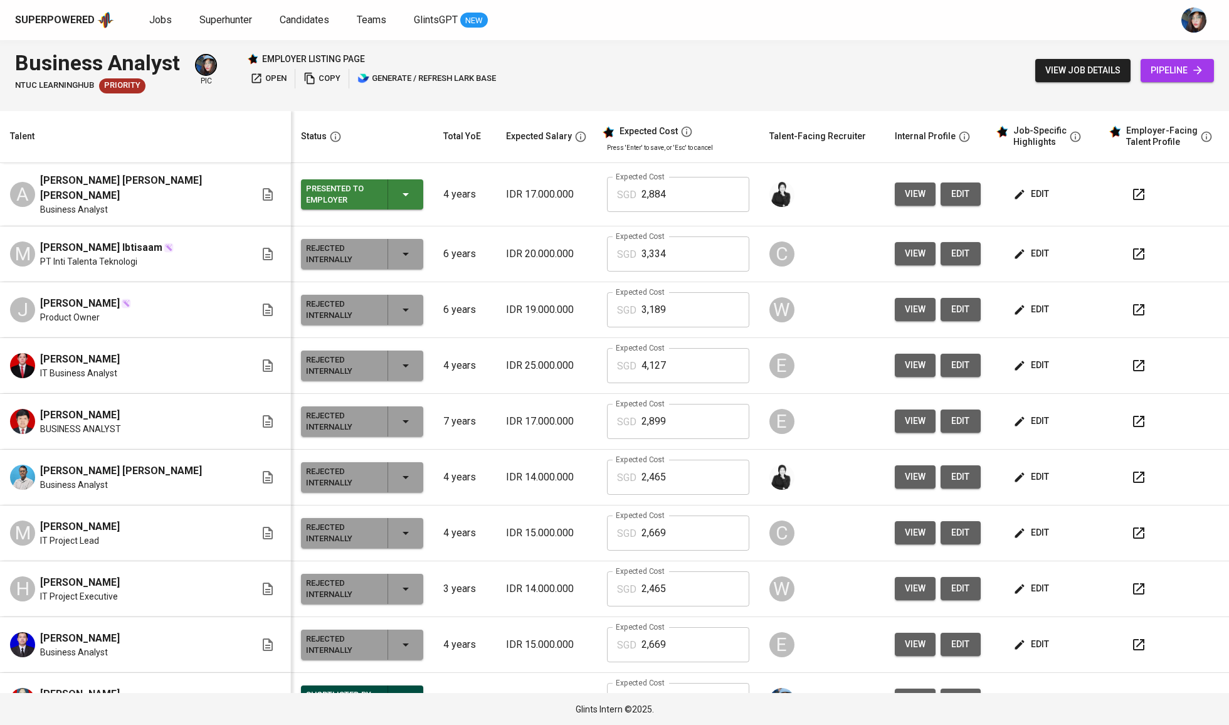
click at [1027, 183] on button "edit" at bounding box center [1032, 193] width 43 height 23
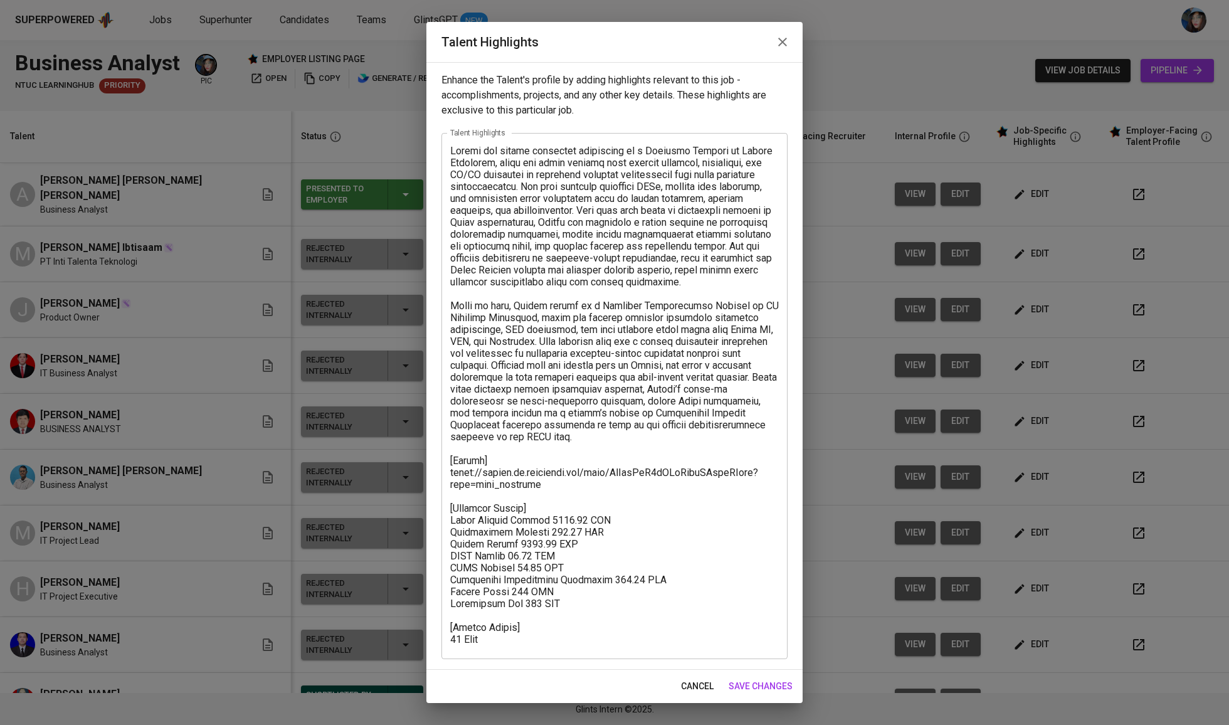
click at [505, 645] on textarea at bounding box center [614, 396] width 329 height 503
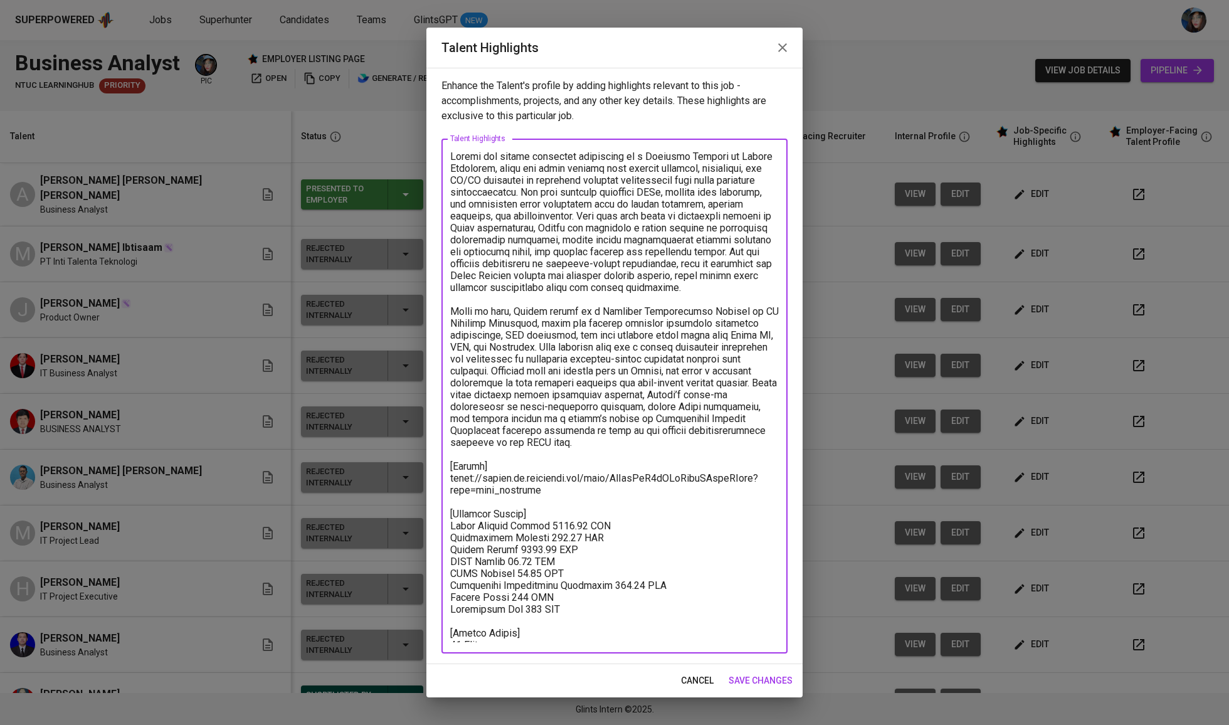
type textarea "Audrey has gained practical experience as a Business Analyst at Blibli Indonesi…"
click at [783, 677] on span "save changes" at bounding box center [761, 681] width 64 height 16
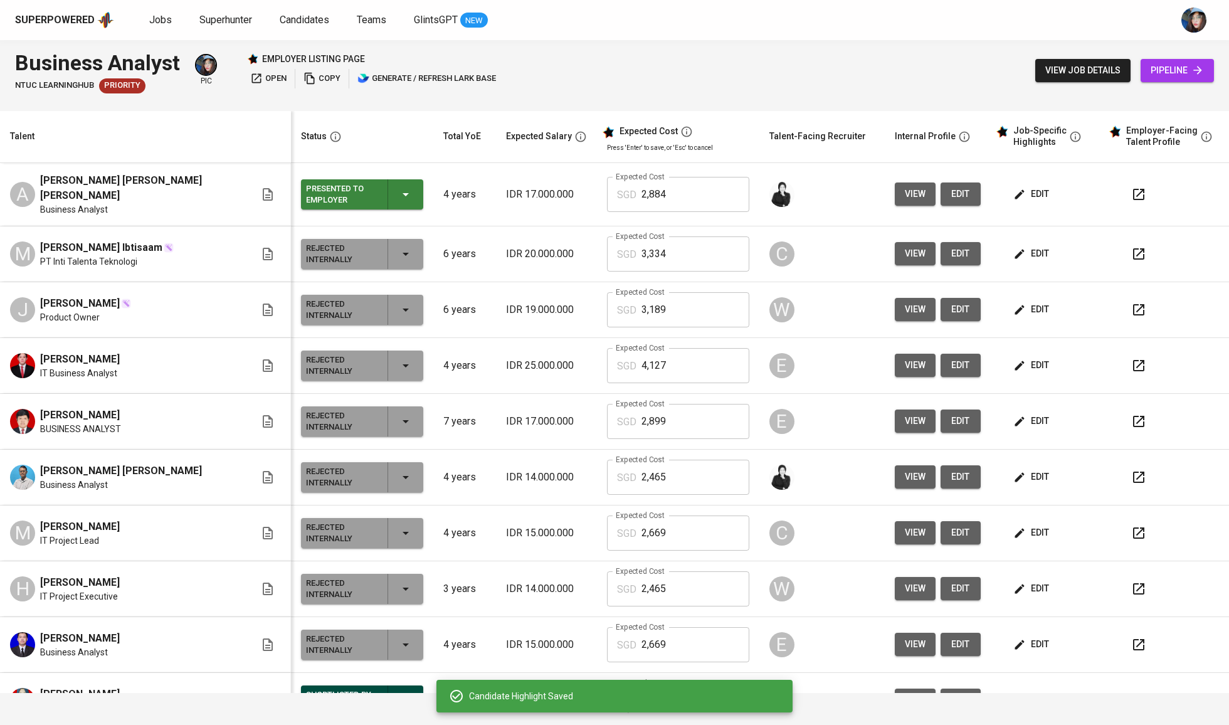
click at [1027, 189] on span "edit" at bounding box center [1032, 194] width 33 height 16
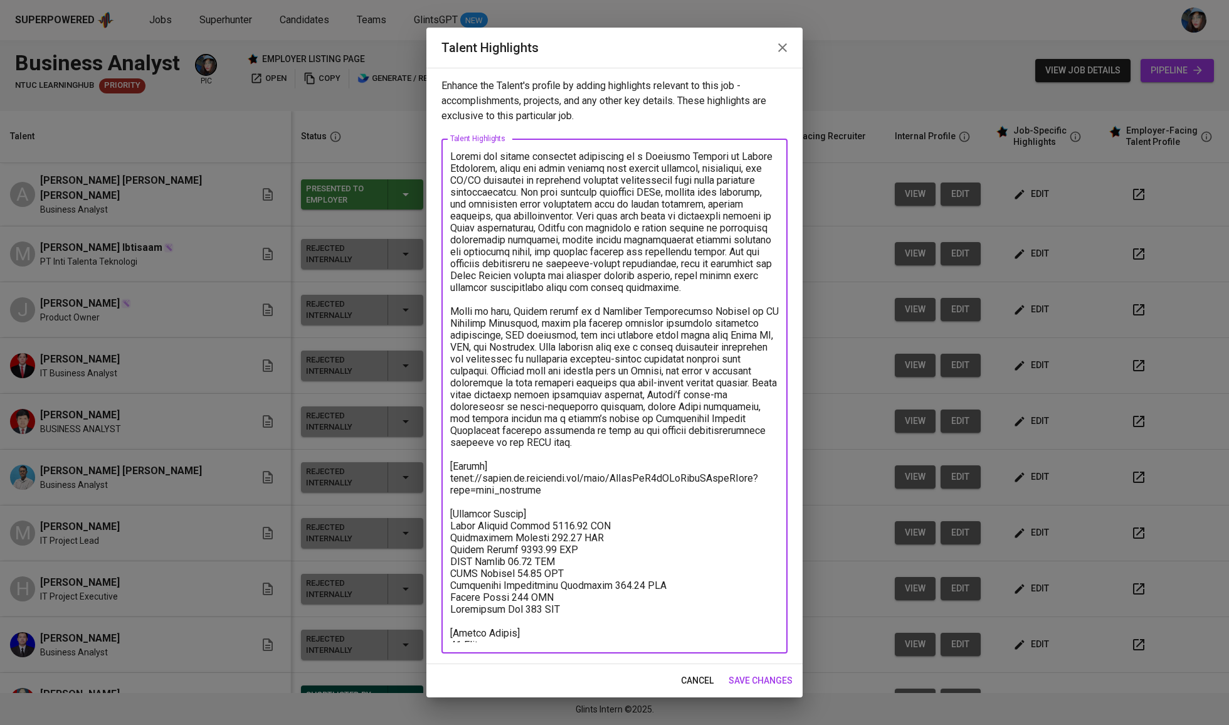
drag, startPoint x: 544, startPoint y: 490, endPoint x: 433, endPoint y: 473, distance: 113.0
click at [433, 473] on div "Enhance the Talent's profile by adding highlights relevant to this job - accomp…" at bounding box center [614, 366] width 376 height 596
click at [680, 403] on textarea at bounding box center [614, 397] width 329 height 492
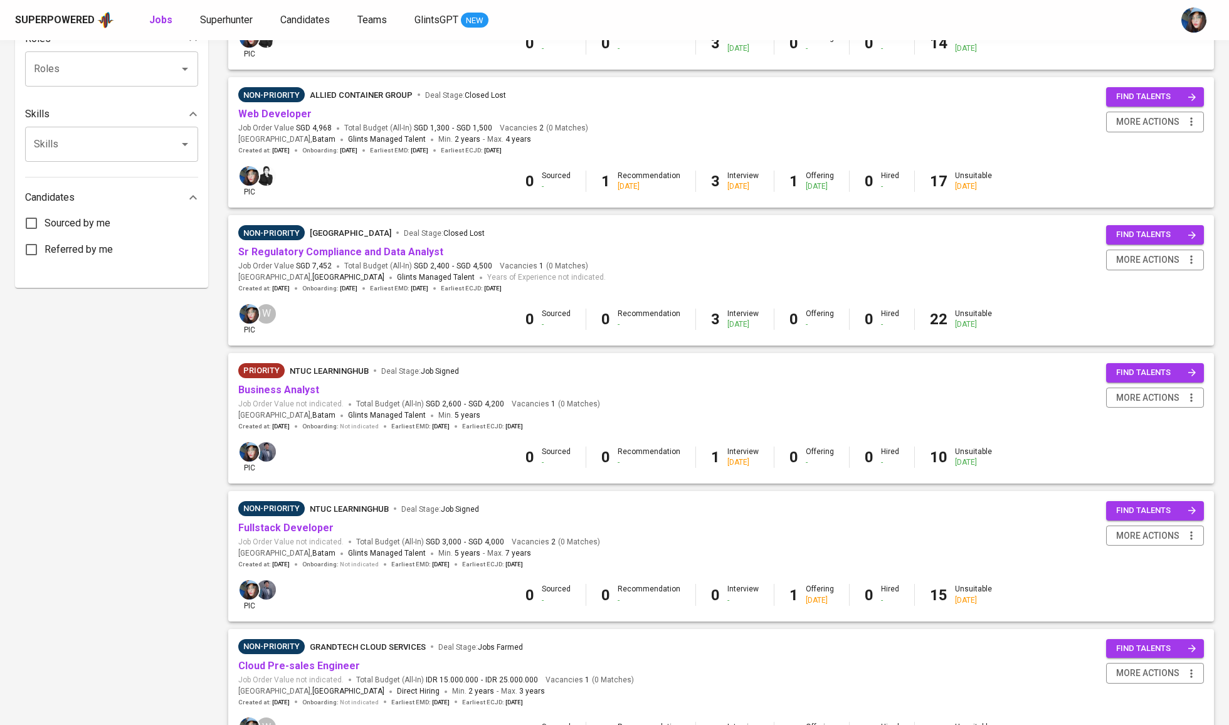
scroll to position [428, 0]
